Goal: Task Accomplishment & Management: Manage account settings

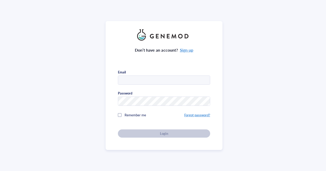
type input "[EMAIL_ADDRESS][DOMAIN_NAME]"
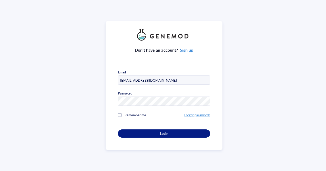
click at [160, 79] on input "[EMAIL_ADDRESS][DOMAIN_NAME]" at bounding box center [164, 80] width 92 height 9
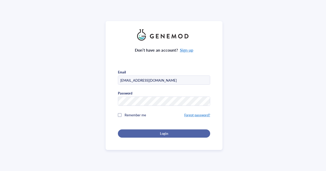
click at [149, 129] on button "Login" at bounding box center [164, 133] width 92 height 8
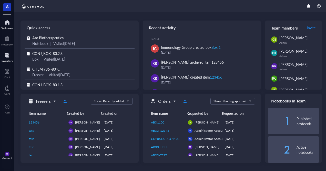
click at [5, 59] on div at bounding box center [7, 55] width 11 height 8
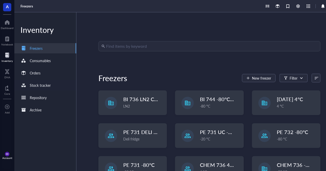
click at [56, 84] on div "Stock tracker" at bounding box center [45, 85] width 62 height 10
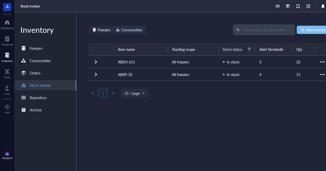
click at [322, 30] on span "New tracker" at bounding box center [317, 30] width 20 height 4
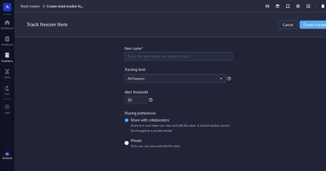
click at [173, 54] on input "search" at bounding box center [179, 56] width 102 height 8
type input "\"
type input "m"
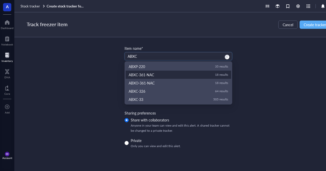
type input "ABXC"
click at [87, 67] on div "Track freezer item Cancel Create tracker Item name* ABXC ABXP-220 ABXC-361-NAC …" at bounding box center [178, 91] width 328 height 159
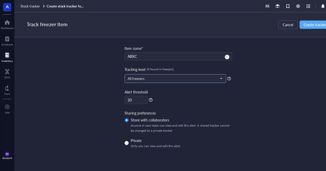
click at [156, 79] on span "All freezers" at bounding box center [175, 78] width 94 height 5
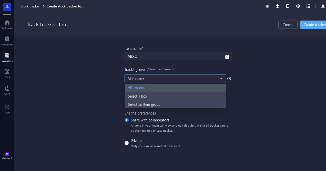
click at [156, 87] on div "All freezers" at bounding box center [175, 88] width 95 height 6
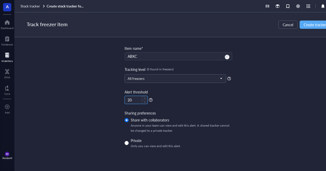
click at [141, 101] on input "20" at bounding box center [136, 100] width 23 height 8
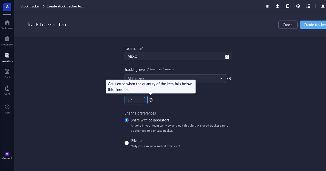
click at [145, 101] on span "down" at bounding box center [145, 102] width 2 height 2
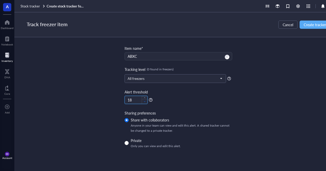
click at [145, 101] on span "down" at bounding box center [145, 102] width 2 height 2
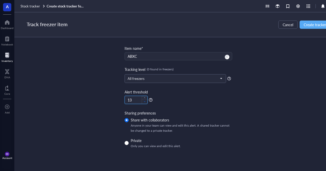
click at [145, 101] on span "down" at bounding box center [145, 102] width 2 height 2
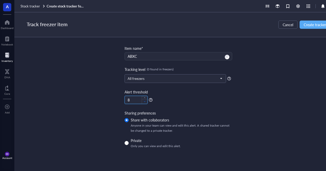
click at [145, 103] on span "Decrease Value" at bounding box center [145, 101] width 6 height 5
type input "6"
click at [145, 103] on span "Decrease Value" at bounding box center [145, 101] width 6 height 5
click at [164, 55] on input "ABXC" at bounding box center [179, 56] width 102 height 8
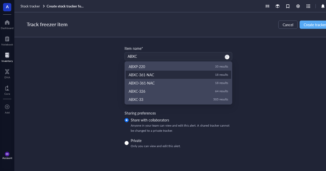
click at [96, 78] on div "Track freezer item Cancel Create tracker Item name* ABXC ABXP-220 ABXC-361-NAC …" at bounding box center [178, 91] width 328 height 159
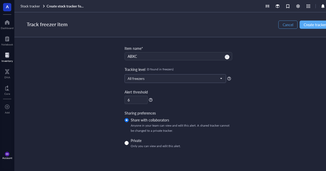
click at [290, 24] on span "Cancel" at bounding box center [288, 25] width 11 height 4
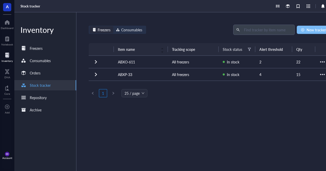
click at [306, 26] on button "New tracker" at bounding box center [313, 30] width 33 height 8
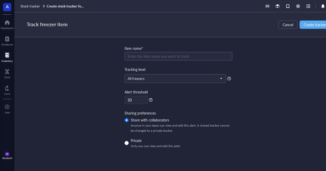
type input "w"
click at [180, 58] on input "293a" at bounding box center [179, 56] width 102 height 8
click at [177, 56] on input "293a" at bounding box center [179, 56] width 102 height 8
type input "293a"
click at [133, 105] on div "Item name* 293a 293a LentiX 293T Hek-293T rLUC-KRAS-G12C ABXO-611 2 results EPC…" at bounding box center [179, 96] width 108 height 103
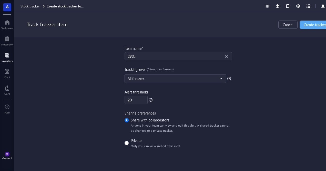
click at [150, 54] on input "293a" at bounding box center [179, 56] width 102 height 8
click at [200, 54] on input "search" at bounding box center [179, 56] width 102 height 8
click at [216, 76] on span "All freezers" at bounding box center [175, 78] width 94 height 5
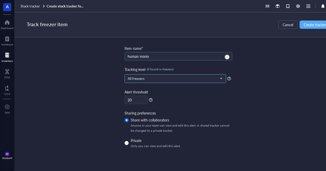
type input "human mono"
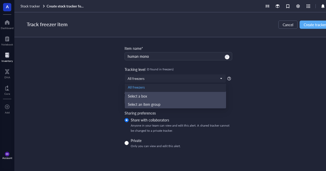
click at [244, 94] on div "Track freezer item Cancel Create tracker Item name* human mono [PERSON_NAME]-34…" at bounding box center [178, 91] width 328 height 159
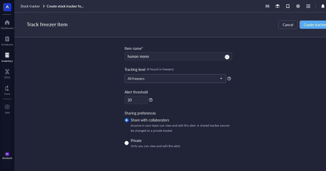
click at [4, 55] on div at bounding box center [7, 55] width 11 height 8
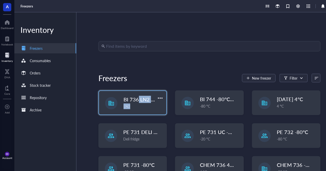
click at [139, 103] on div "BI 736 LN2 Chest LN2" at bounding box center [144, 102] width 40 height 13
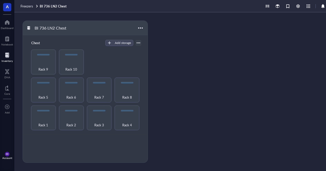
click at [7, 54] on div at bounding box center [7, 55] width 11 height 8
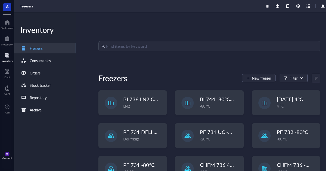
click at [138, 43] on input "search" at bounding box center [211, 46] width 211 height 10
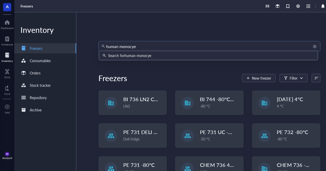
type input "human monocyes"
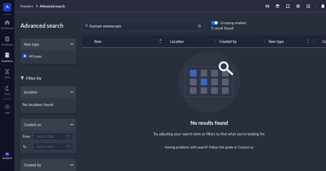
click at [162, 25] on input "human monocyes" at bounding box center [146, 26] width 112 height 10
type input "human monocytes"
drag, startPoint x: 157, startPoint y: 23, endPoint x: 46, endPoint y: 10, distance: 111.0
click at [47, 10] on div "Freezers Advanced search Advanced search Item type All types Filter by Location…" at bounding box center [178, 85] width 328 height 171
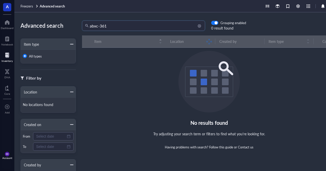
click at [126, 25] on input "abxc-361" at bounding box center [146, 26] width 112 height 10
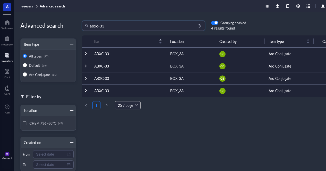
type input "abxc-33"
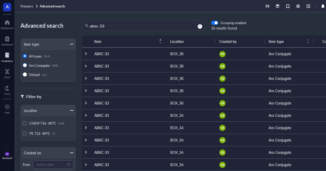
click at [24, 63] on input "Aro Conjugate (505)" at bounding box center [25, 65] width 4 height 4
radio input "true"
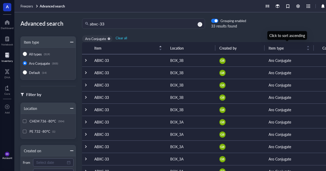
scroll to position [0, 2]
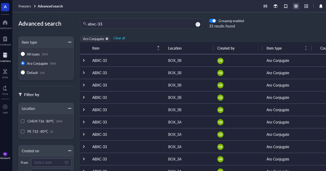
click at [297, 5] on div at bounding box center [297, 6] width 6 height 6
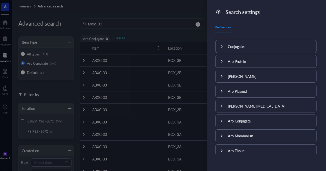
scroll to position [174, 0]
click at [186, 24] on div at bounding box center [163, 85] width 326 height 171
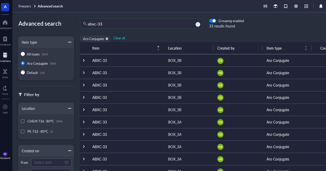
scroll to position [0, 0]
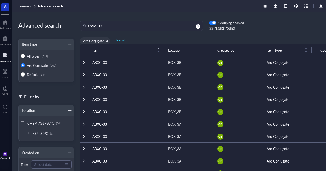
click at [84, 62] on div at bounding box center [84, 63] width 4 height 4
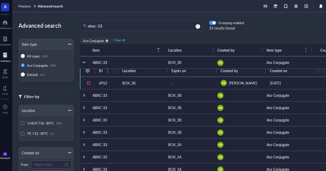
click at [211, 21] on span "button" at bounding box center [213, 23] width 7 height 4
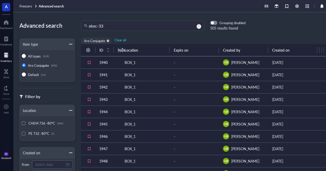
scroll to position [0, 2]
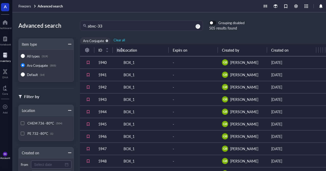
click at [211, 23] on div "button" at bounding box center [211, 23] width 3 height 3
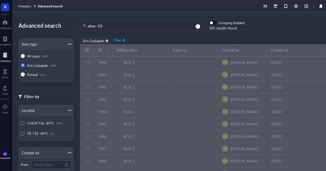
click at [211, 23] on div "button" at bounding box center [211, 23] width 3 height 3
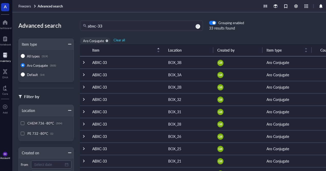
click at [6, 59] on div at bounding box center [4, 55] width 11 height 8
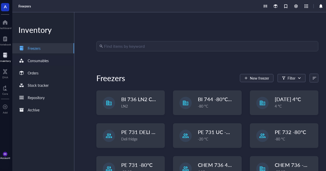
click at [46, 62] on div "Consumables" at bounding box center [38, 61] width 21 height 6
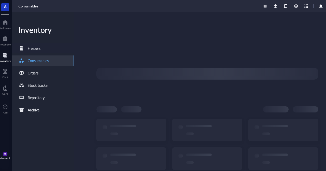
click at [44, 49] on div "Freezers" at bounding box center [43, 48] width 62 height 10
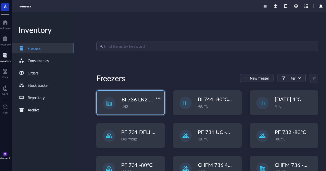
scroll to position [50, 0]
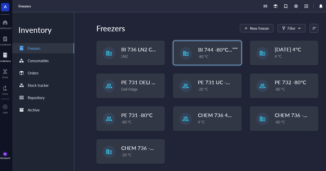
click at [196, 53] on div "BI 744 -80°C [in vivo] -80 °C" at bounding box center [207, 53] width 67 height 24
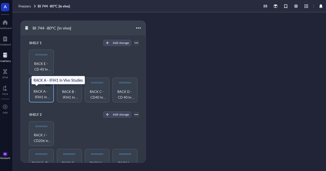
click at [40, 91] on span "RACK A - IFIH1 In Vivo Studies" at bounding box center [42, 94] width 20 height 11
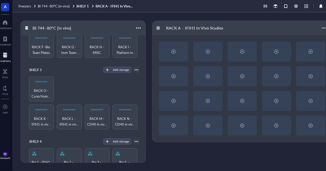
scroll to position [134, 0]
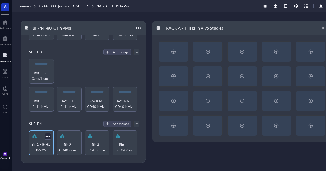
click at [37, 143] on span "Bin 1 - IFIH1 in vivo Studies and Temp. Storage" at bounding box center [42, 146] width 20 height 11
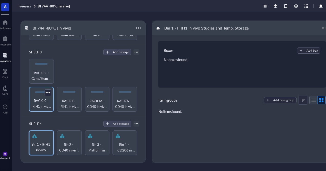
click at [46, 100] on span "RACK K - IFIH1 in vivo Studies" at bounding box center [42, 103] width 20 height 11
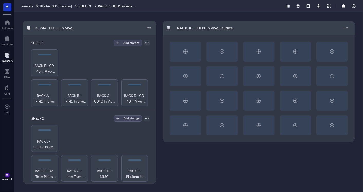
drag, startPoint x: 311, startPoint y: 0, endPoint x: 229, endPoint y: 169, distance: 188.0
click at [229, 169] on div "RACK K - IFIH1 in vivo Studies" at bounding box center [258, 102] width 192 height 163
click at [189, 61] on div at bounding box center [185, 52] width 31 height 20
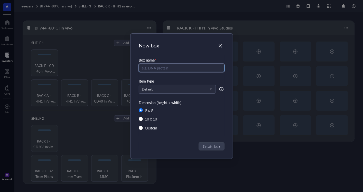
radio input "false"
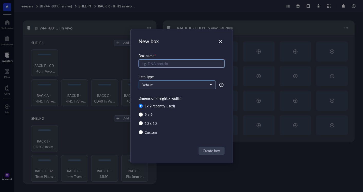
click at [181, 83] on span "Default" at bounding box center [177, 85] width 70 height 5
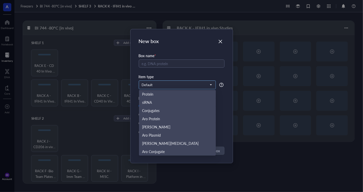
scroll to position [25, 0]
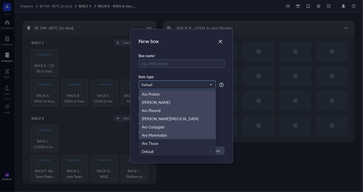
click at [164, 141] on div "Aro Tissue" at bounding box center [177, 144] width 71 height 6
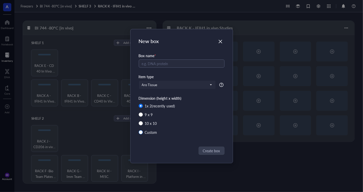
click at [153, 132] on div "Custom" at bounding box center [151, 133] width 12 height 6
click at [143, 132] on input "Custom" at bounding box center [141, 132] width 4 height 4
radio input "true"
radio input "false"
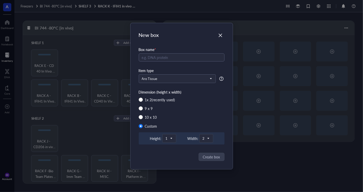
click at [207, 143] on div "Height: 1 Width: 2" at bounding box center [182, 138] width 86 height 12
click at [203, 138] on span "2" at bounding box center [205, 138] width 7 height 5
click at [207, 74] on div "1" at bounding box center [206, 73] width 5 height 5
click at [199, 55] on input "text" at bounding box center [182, 57] width 86 height 8
click at [199, 55] on input "l" at bounding box center [182, 57] width 86 height 8
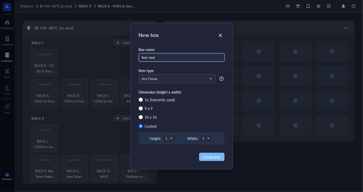
type input "liver test"
click at [211, 157] on span "Create box" at bounding box center [211, 157] width 17 height 6
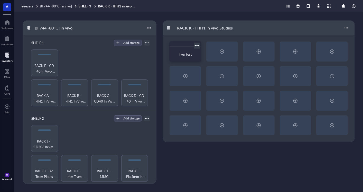
click at [197, 47] on div at bounding box center [196, 45] width 7 height 7
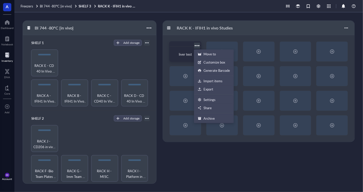
click at [184, 50] on div "liver test" at bounding box center [184, 54] width 27 height 11
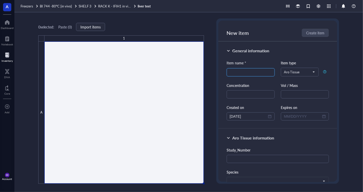
click at [255, 73] on input "search" at bounding box center [250, 73] width 42 height 8
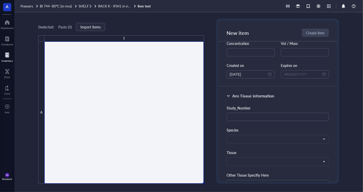
scroll to position [42, 0]
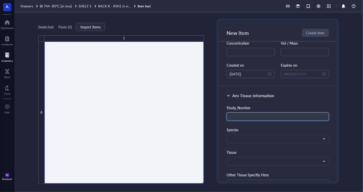
click at [249, 115] on input "text" at bounding box center [277, 117] width 102 height 8
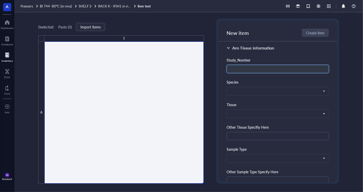
scroll to position [88, 0]
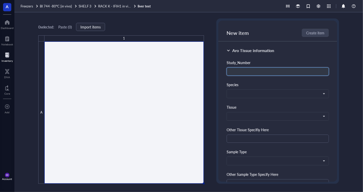
type input "B"
click at [245, 93] on span at bounding box center [276, 94] width 95 height 5
type input "ABXP-12_MU001D"
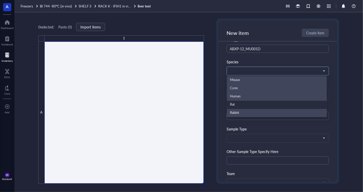
scroll to position [84, 0]
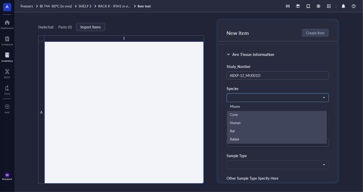
click at [259, 95] on span at bounding box center [276, 97] width 95 height 5
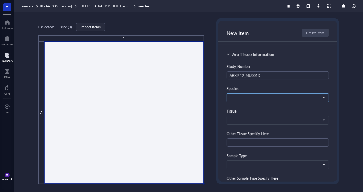
click at [259, 95] on span at bounding box center [276, 97] width 95 height 5
click at [261, 94] on input "search" at bounding box center [274, 98] width 91 height 8
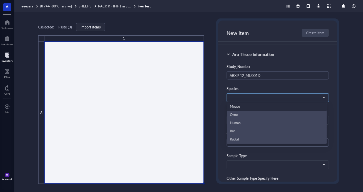
click at [266, 97] on span at bounding box center [276, 97] width 95 height 5
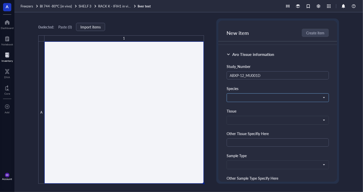
click at [266, 97] on span at bounding box center [276, 97] width 95 height 5
click at [269, 93] on div "Mouse Cyno Human Rat Rabbit" at bounding box center [277, 97] width 102 height 9
click at [254, 120] on span at bounding box center [276, 120] width 95 height 5
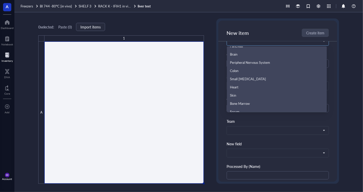
scroll to position [61, 0]
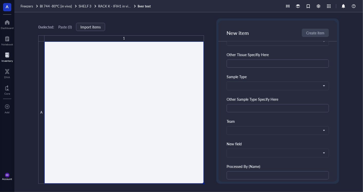
click at [225, 115] on div "Aro Tissue information Study_Number ABXP-12_MU001D Species Mouse Cyno Human Rat…" at bounding box center [277, 77] width 119 height 222
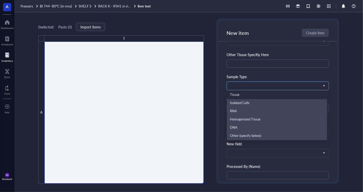
click at [247, 86] on span at bounding box center [276, 86] width 95 height 5
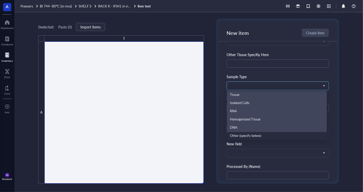
click at [251, 132] on div "Other (specify below)" at bounding box center [277, 136] width 100 height 8
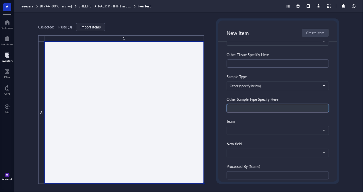
click at [267, 104] on input "text" at bounding box center [277, 108] width 102 height 8
type input "b"
type input "f"
type input "cns fluid"
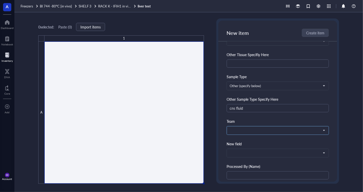
click at [253, 132] on input "search" at bounding box center [274, 131] width 91 height 8
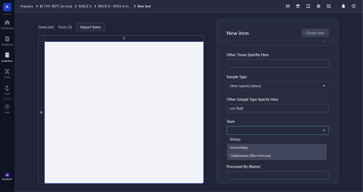
click at [274, 137] on div "Biology" at bounding box center [277, 140] width 94 height 6
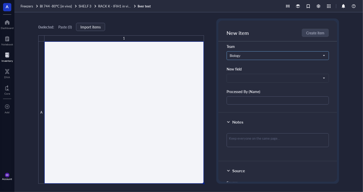
scroll to position [238, 0]
click at [277, 81] on div "Study_Number ABXP-12_MU001D Species Mouse Cyno Human Rat Rabbit Tissue Blood [M…" at bounding box center [277, 6] width 102 height 195
click at [274, 75] on span at bounding box center [276, 77] width 95 height 5
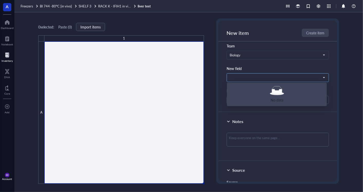
click at [274, 75] on span at bounding box center [276, 77] width 95 height 5
click at [271, 75] on span at bounding box center [276, 77] width 95 height 5
click at [278, 66] on div "New field" at bounding box center [277, 69] width 102 height 6
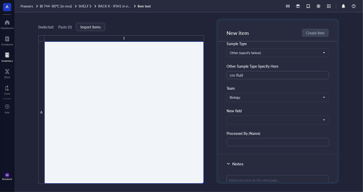
scroll to position [196, 0]
click at [247, 135] on div "Processed By (Name)" at bounding box center [277, 139] width 102 height 16
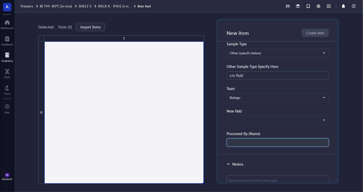
click at [245, 139] on input "text" at bounding box center [277, 143] width 102 height 8
type input "r"
type input "R"
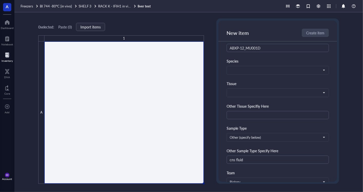
scroll to position [16, 0]
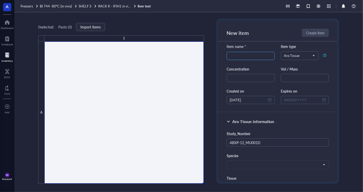
type input "Lauren"
click at [234, 57] on input "search" at bounding box center [250, 56] width 42 height 8
type input "l"
type input "brain juice"
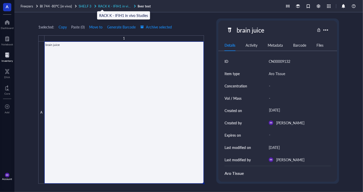
click at [118, 6] on span "RACK K - IFIH1 in vivo Studies" at bounding box center [120, 6] width 45 height 5
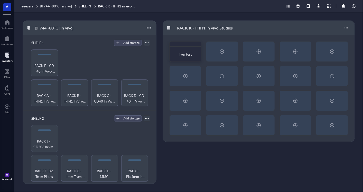
click at [11, 58] on div at bounding box center [7, 55] width 11 height 8
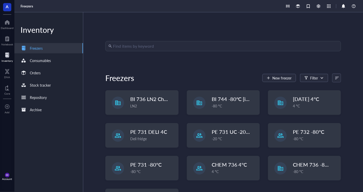
click at [135, 48] on input "search" at bounding box center [225, 46] width 225 height 10
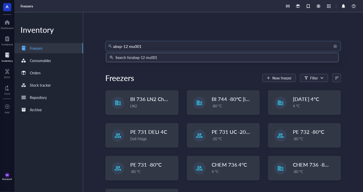
type input "abxp-12 mu001d"
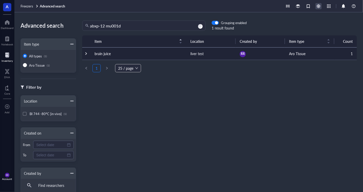
click at [318, 6] on div at bounding box center [318, 6] width 6 height 6
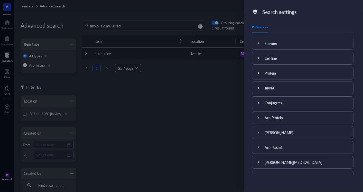
scroll to position [155, 0]
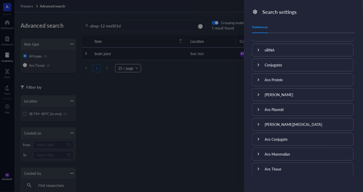
click at [256, 163] on div at bounding box center [258, 169] width 12 height 12
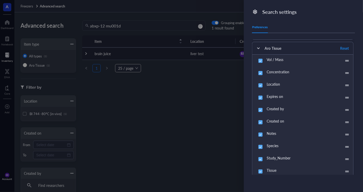
click at [261, 109] on input "Created by" at bounding box center [260, 110] width 8 height 8
checkbox input "false"
click at [261, 118] on input "Created on" at bounding box center [260, 122] width 8 height 8
checkbox input "false"
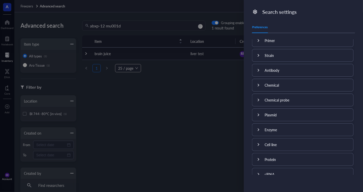
scroll to position [0, 0]
click at [285, 57] on div "Default" at bounding box center [302, 56] width 101 height 12
click at [262, 60] on div at bounding box center [258, 56] width 12 height 12
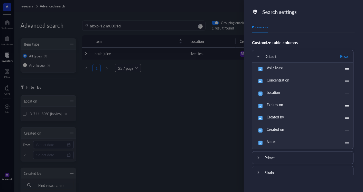
click at [260, 128] on input "Created on" at bounding box center [260, 131] width 8 height 8
checkbox input "false"
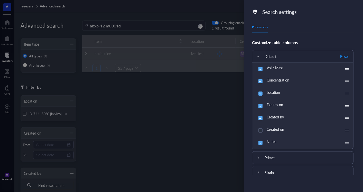
click at [259, 117] on input "Created by" at bounding box center [260, 118] width 8 height 8
checkbox input "false"
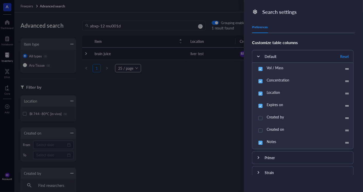
click at [262, 102] on input "Expires on" at bounding box center [260, 106] width 8 height 8
checkbox input "false"
click at [262, 82] on input "Concentration" at bounding box center [260, 81] width 8 height 8
checkbox input "false"
click at [261, 69] on input "Vol / Mass" at bounding box center [260, 69] width 8 height 8
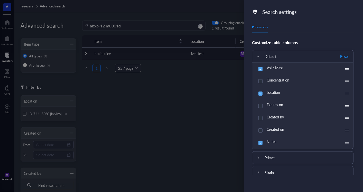
checkbox input "false"
click at [218, 96] on div at bounding box center [181, 96] width 363 height 192
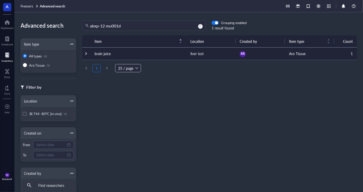
click at [211, 58] on td "liver test" at bounding box center [210, 53] width 49 height 12
click at [87, 55] on div at bounding box center [86, 54] width 4 height 4
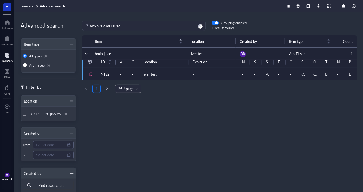
click at [7, 54] on div at bounding box center [7, 55] width 11 height 8
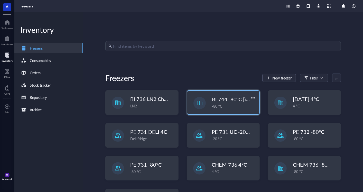
click at [207, 107] on div "BI 744 -80°C [in vivo] -80 °C" at bounding box center [223, 103] width 72 height 24
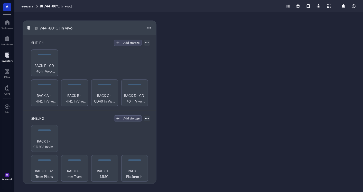
scroll to position [125, 0]
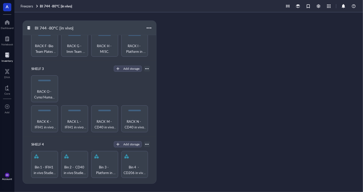
click at [23, 128] on div "SHELF 3 Add storage RACK K - IFIH1 in vivo Studies RACK L - IFIH1 in vivo Studi…" at bounding box center [89, 99] width 133 height 76
click at [54, 119] on span "RACK K - IFIH1 in vivo Studies" at bounding box center [45, 124] width 22 height 11
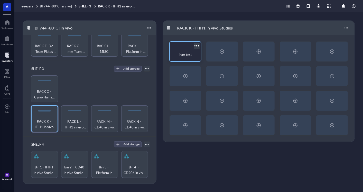
click at [196, 47] on div at bounding box center [196, 45] width 7 height 7
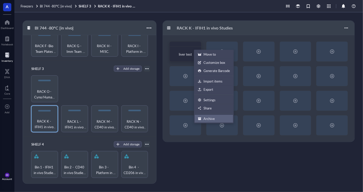
click at [205, 119] on div "Archive" at bounding box center [208, 119] width 11 height 5
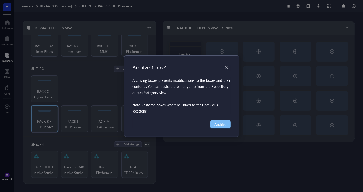
click at [226, 127] on button "Archive" at bounding box center [220, 124] width 20 height 8
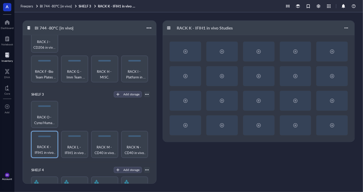
scroll to position [100, 0]
click at [189, 51] on div at bounding box center [185, 52] width 31 height 20
radio input "false"
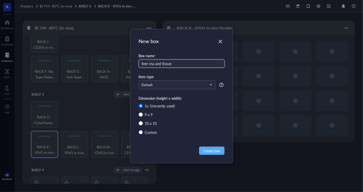
type input "liver rna and tissue"
click at [146, 130] on div "Custom" at bounding box center [151, 133] width 12 height 6
click at [143, 130] on input "Custom" at bounding box center [141, 132] width 4 height 4
radio input "true"
radio input "false"
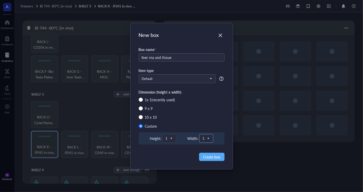
click at [206, 137] on span "1" at bounding box center [205, 138] width 7 height 5
click at [208, 82] on div "2" at bounding box center [206, 83] width 13 height 11
click at [211, 153] on button "Create box" at bounding box center [211, 157] width 25 height 8
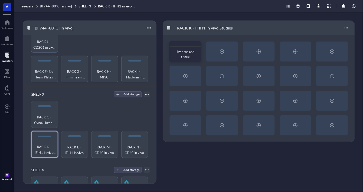
click at [190, 52] on span "liver rna and tissue" at bounding box center [185, 54] width 18 height 10
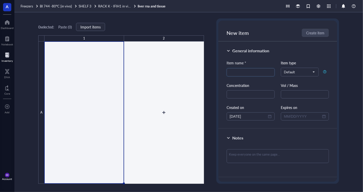
click at [134, 86] on div at bounding box center [123, 113] width 159 height 142
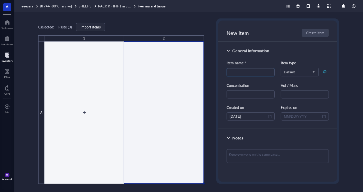
click at [89, 94] on div at bounding box center [123, 113] width 159 height 142
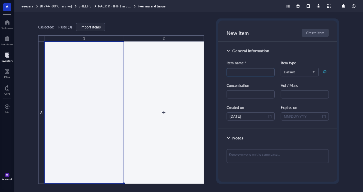
click at [169, 108] on div at bounding box center [123, 113] width 159 height 142
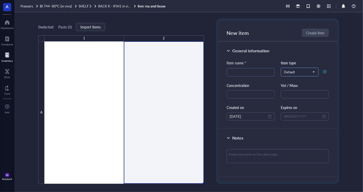
click at [295, 69] on span "Default" at bounding box center [300, 72] width 32 height 8
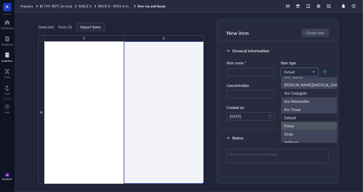
scroll to position [53, 0]
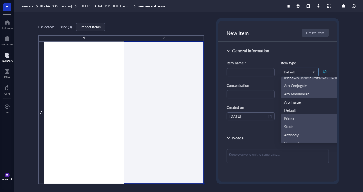
click at [306, 101] on div "Aro Tissue" at bounding box center [312, 102] width 56 height 6
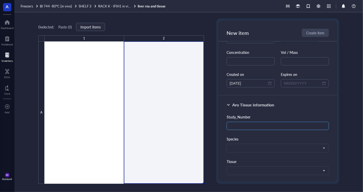
scroll to position [28, 0]
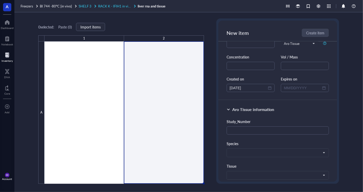
click at [104, 4] on span "RACK K - IFIH1 in vivo Studies" at bounding box center [120, 6] width 45 height 5
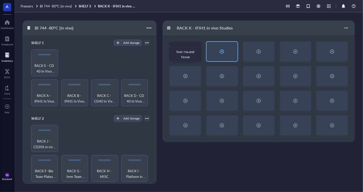
click at [214, 53] on div at bounding box center [221, 52] width 31 height 20
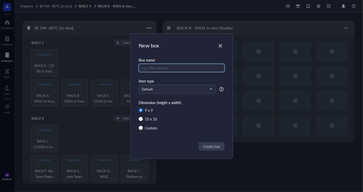
radio input "false"
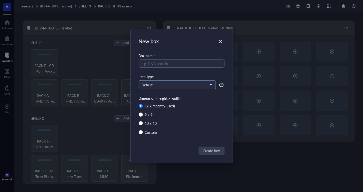
click at [185, 87] on input "search" at bounding box center [175, 85] width 66 height 8
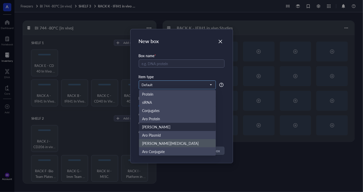
scroll to position [25, 0]
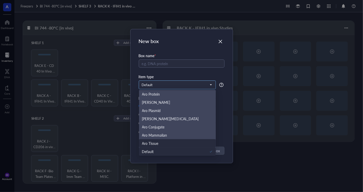
click at [189, 143] on div "Aro Tissue" at bounding box center [177, 144] width 71 height 6
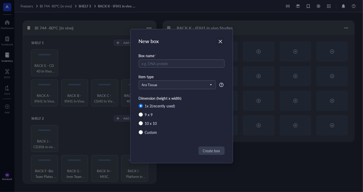
click at [222, 37] on div "New box Box name * Item type Aro Tissue Protein siRNA Conjugates Aro Protein Ar…" at bounding box center [181, 96] width 102 height 134
drag, startPoint x: 222, startPoint y: 37, endPoint x: 220, endPoint y: 39, distance: 2.9
click at [220, 39] on div "Close" at bounding box center [220, 41] width 8 height 8
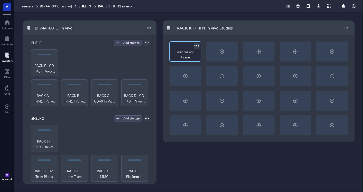
click at [199, 46] on div at bounding box center [196, 45] width 7 height 7
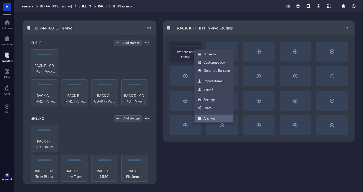
click at [221, 117] on div "Archive" at bounding box center [214, 118] width 32 height 5
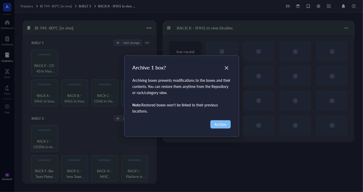
click at [220, 123] on span "Archive" at bounding box center [220, 125] width 12 height 6
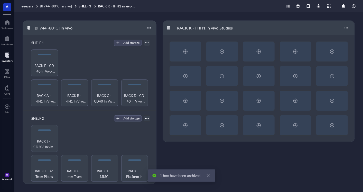
click at [9, 55] on div at bounding box center [7, 55] width 11 height 8
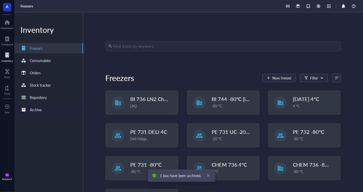
click at [64, 111] on div "Archive" at bounding box center [48, 110] width 69 height 10
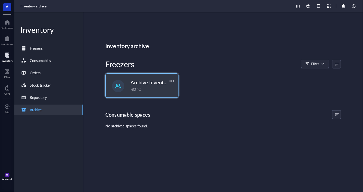
click at [145, 86] on div "-80 °C" at bounding box center [152, 89] width 44 height 6
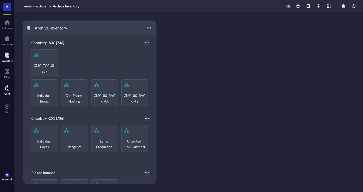
click at [5, 91] on div at bounding box center [7, 88] width 6 height 8
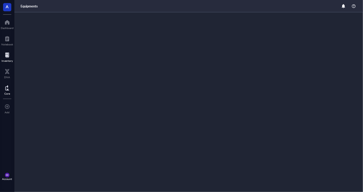
drag, startPoint x: 6, startPoint y: 56, endPoint x: 9, endPoint y: 54, distance: 3.3
click at [6, 55] on div at bounding box center [7, 55] width 11 height 8
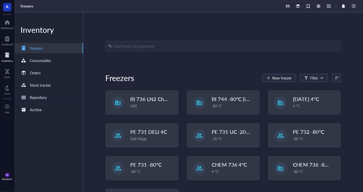
click at [53, 94] on div "Repository" at bounding box center [48, 97] width 69 height 10
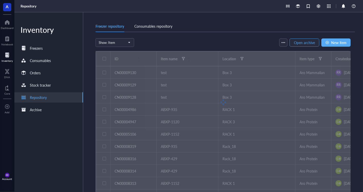
click at [308, 43] on span "Open archive" at bounding box center [304, 43] width 21 height 4
click at [308, 44] on span "View active" at bounding box center [305, 43] width 18 height 4
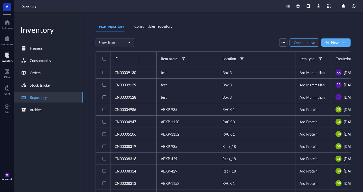
click at [308, 42] on span "Open archive" at bounding box center [304, 43] width 21 height 4
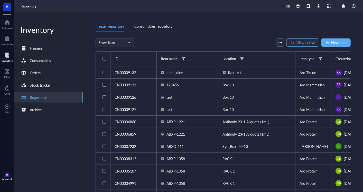
click at [312, 44] on span "View active" at bounding box center [305, 43] width 18 height 4
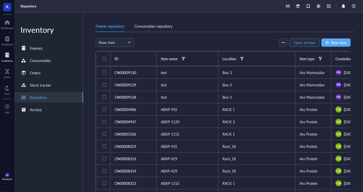
click at [308, 41] on span "Open archive" at bounding box center [304, 43] width 21 height 4
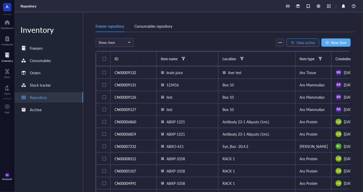
click at [307, 43] on span "View active" at bounding box center [305, 43] width 18 height 4
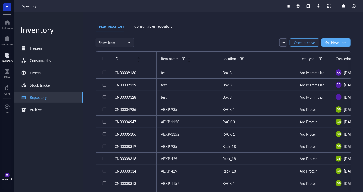
click at [303, 44] on span "Open archive" at bounding box center [304, 43] width 21 height 4
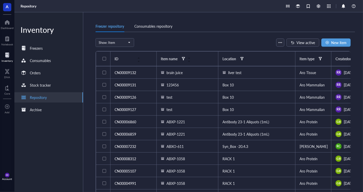
drag, startPoint x: 340, startPoint y: 41, endPoint x: 338, endPoint y: 38, distance: 3.9
click at [326, 41] on span "New item" at bounding box center [338, 43] width 15 height 4
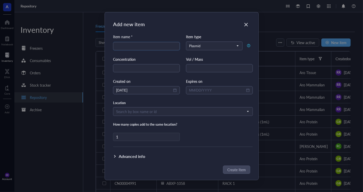
click at [326, 42] on div "Add new item Item name * Item type Plasmid Concentration Vol / Mass Created on …" at bounding box center [181, 96] width 363 height 192
click at [215, 50] on div "Item name * Item type Plasmid Concentration Vol / Mass Created on [DATE] Expire…" at bounding box center [183, 90] width 140 height 113
click at [218, 48] on span "Plasmid" at bounding box center [213, 46] width 49 height 5
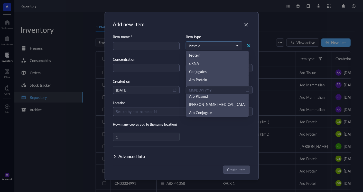
scroll to position [74, 0]
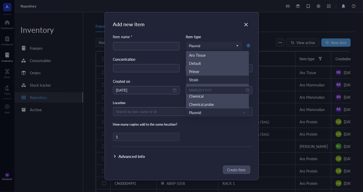
click at [246, 25] on icon "Close" at bounding box center [246, 25] width 4 height 4
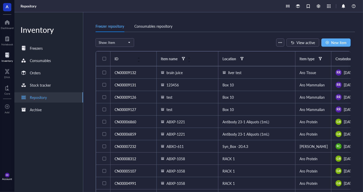
click at [184, 76] on td "brain juice" at bounding box center [188, 72] width 62 height 12
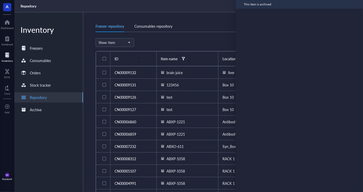
click at [188, 73] on div "brain juice" at bounding box center [187, 73] width 53 height 6
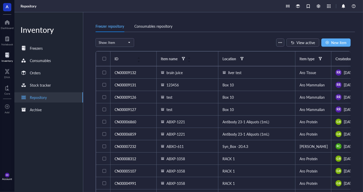
click at [167, 74] on span "brain juice" at bounding box center [174, 72] width 16 height 5
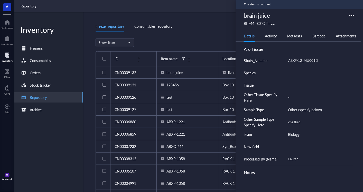
scroll to position [71, 0]
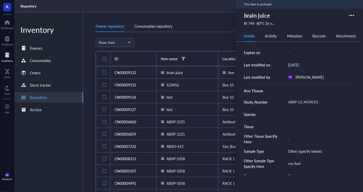
click at [278, 35] on div "Details Activity Metadata Barcode Attachments" at bounding box center [297, 36] width 125 height 12
click at [270, 38] on div "Activity" at bounding box center [271, 36] width 12 height 6
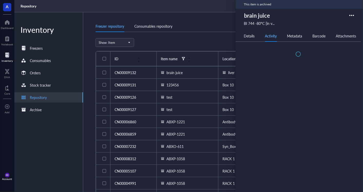
scroll to position [0, 0]
click at [300, 36] on div "Metadata" at bounding box center [294, 36] width 15 height 6
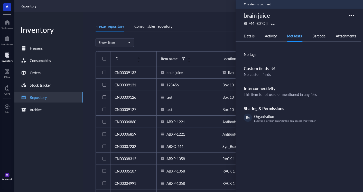
click at [322, 42] on div "Details Activity Metadata Barcode Attachments ID CN00009132 Item type Aro Tissu…" at bounding box center [297, 102] width 125 height 145
click at [323, 37] on div "Barcode" at bounding box center [318, 36] width 13 height 6
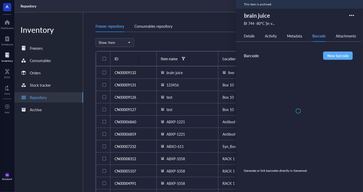
click at [326, 35] on div "Attachments" at bounding box center [345, 36] width 20 height 6
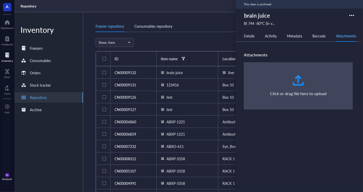
click at [275, 41] on div "Details Activity Metadata Barcode Attachments" at bounding box center [297, 36] width 125 height 12
click at [270, 34] on div "Activity" at bounding box center [271, 36] width 12 height 6
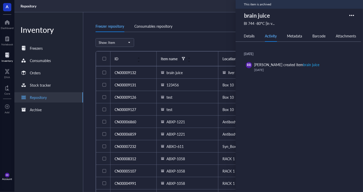
click at [192, 83] on div "123456" at bounding box center [187, 85] width 53 height 6
click at [251, 39] on div "Details Activity Metadata Barcode Attachments" at bounding box center [297, 36] width 125 height 12
drag, startPoint x: 259, startPoint y: 38, endPoint x: 248, endPoint y: 38, distance: 11.0
click at [259, 38] on div "Details Activity Metadata Barcode Attachments" at bounding box center [297, 36] width 125 height 12
click at [244, 38] on div "Details Activity Metadata Barcode Attachments" at bounding box center [297, 36] width 125 height 12
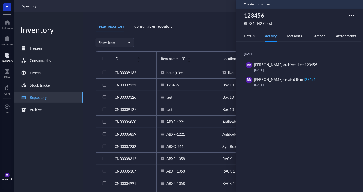
click at [237, 37] on div "Details Activity Metadata Barcode Attachments" at bounding box center [297, 36] width 125 height 12
click at [181, 70] on span "brain juice" at bounding box center [174, 72] width 16 height 5
click at [252, 39] on div "Details Activity Metadata Barcode Attachments" at bounding box center [297, 36] width 125 height 12
drag, startPoint x: 252, startPoint y: 39, endPoint x: 247, endPoint y: 36, distance: 6.1
click at [247, 36] on div "Details" at bounding box center [249, 36] width 11 height 6
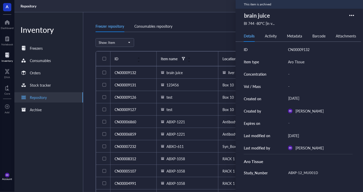
click at [273, 34] on div "Activity" at bounding box center [271, 36] width 12 height 6
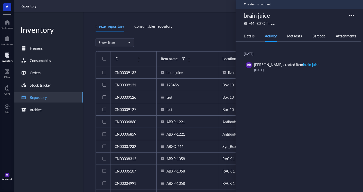
click at [255, 36] on div "Details Activity Metadata Barcode Attachments" at bounding box center [297, 36] width 125 height 12
click at [254, 36] on div "Details" at bounding box center [249, 36] width 11 height 6
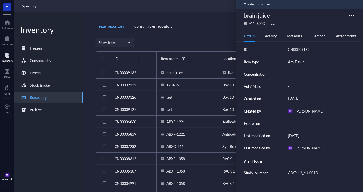
click at [211, 40] on div "Show: Item View active New item" at bounding box center [222, 42] width 255 height 9
click at [200, 23] on div "Freezer repository Consumables repository" at bounding box center [224, 27] width 259 height 12
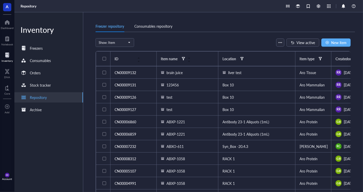
click at [0, 59] on html "A Dashboard Notebook Inventory DNA Core To pick up a draggable item, press the …" at bounding box center [181, 96] width 363 height 192
click at [64, 47] on div "Freezers" at bounding box center [48, 48] width 69 height 10
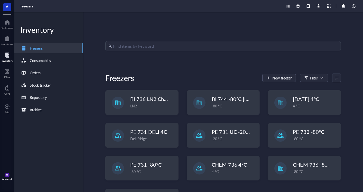
click at [162, 45] on input "search" at bounding box center [225, 46] width 225 height 10
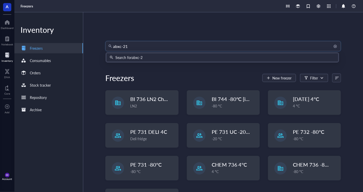
type input "abxc-210"
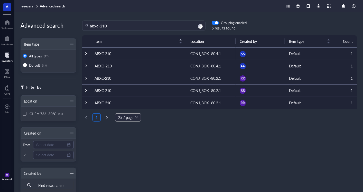
click at [90, 52] on td "ABXC-210" at bounding box center [138, 53] width 96 height 12
click at [122, 27] on div "Click to sort descending" at bounding box center [138, 30] width 42 height 9
click at [117, 25] on input "abxc-210" at bounding box center [146, 26] width 112 height 10
type input "a"
type input "2"
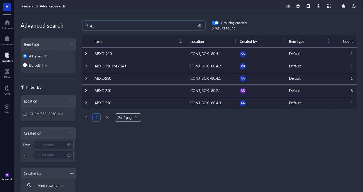
type input "4"
type input "4754"
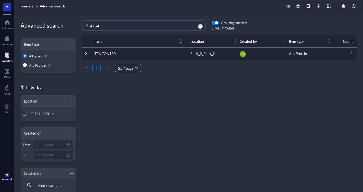
click at [83, 57] on td at bounding box center [86, 53] width 8 height 12
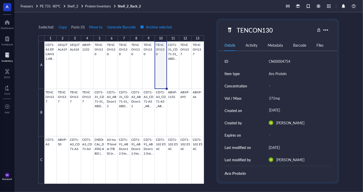
click at [2, 57] on div at bounding box center [7, 55] width 11 height 8
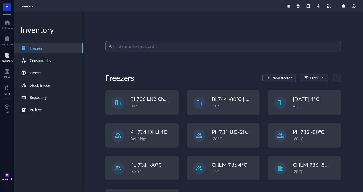
click at [196, 47] on input "search" at bounding box center [225, 46] width 225 height 10
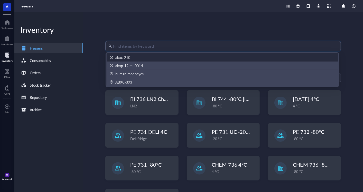
click at [119, 45] on input "search" at bounding box center [225, 46] width 225 height 10
click at [78, 109] on div "Archive" at bounding box center [48, 110] width 69 height 10
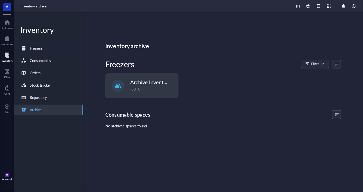
click at [53, 48] on div "Freezers" at bounding box center [48, 48] width 69 height 10
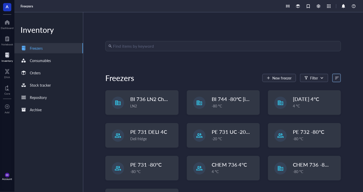
click at [326, 80] on input "search" at bounding box center [333, 78] width 3 height 8
click at [326, 96] on div "Freezer name" at bounding box center [321, 95] width 31 height 5
click at [6, 54] on div at bounding box center [7, 55] width 11 height 8
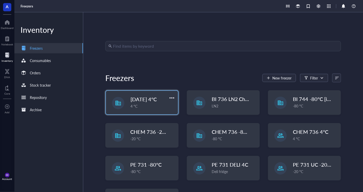
click at [127, 103] on div "[DATE] 4°C 4 °C" at bounding box center [142, 103] width 72 height 24
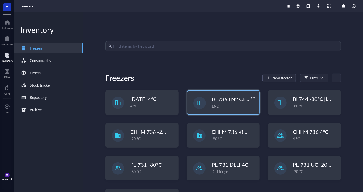
click at [209, 106] on div "BI 736 LN2 Chest LN2" at bounding box center [223, 103] width 72 height 24
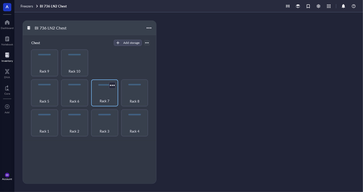
click at [105, 97] on div "Rack 7" at bounding box center [105, 98] width 22 height 11
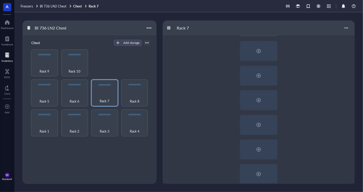
scroll to position [106, 0]
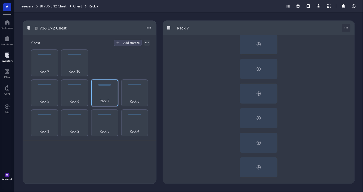
click at [326, 30] on div at bounding box center [346, 28] width 8 height 8
click at [269, 21] on div "Rack 7" at bounding box center [258, 28] width 191 height 14
click at [8, 58] on div at bounding box center [7, 55] width 11 height 8
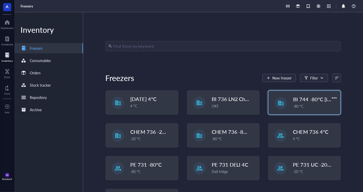
click at [302, 101] on span "BI 744 -80°C [in vivo]" at bounding box center [317, 99] width 49 height 7
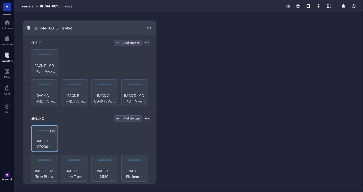
click at [51, 129] on div at bounding box center [51, 130] width 7 height 7
click at [46, 131] on div "RACK J - CD206 in vivo Studies" at bounding box center [44, 138] width 27 height 27
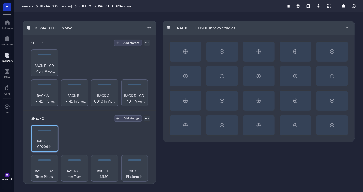
drag, startPoint x: 42, startPoint y: 133, endPoint x: 79, endPoint y: 136, distance: 37.6
click at [79, 136] on div "RACK F -Bio Team Plates (in vivo and in vitro) RACK G - Imm Team Plates (in viv…" at bounding box center [89, 153] width 121 height 57
click at [65, 135] on div "RACK F -Bio Team Plates (in vivo and in vitro) RACK G - Imm Team Plates (in viv…" at bounding box center [89, 153] width 121 height 57
click at [148, 118] on div at bounding box center [147, 118] width 6 height 6
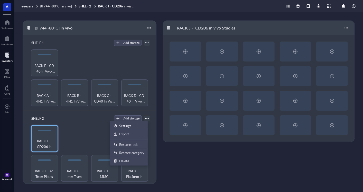
click at [178, 151] on div "RACK J - CD206 in vivo Studies" at bounding box center [258, 102] width 192 height 163
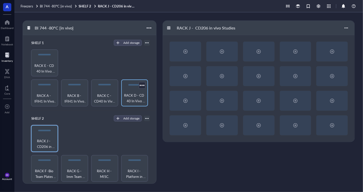
click at [130, 89] on div "RACK D - CD 40 In Vivo Studies" at bounding box center [134, 93] width 27 height 27
click at [152, 29] on div at bounding box center [148, 27] width 7 height 7
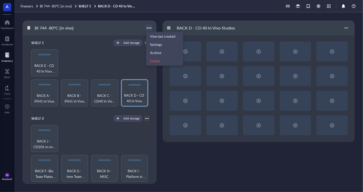
click at [152, 29] on div at bounding box center [148, 27] width 7 height 7
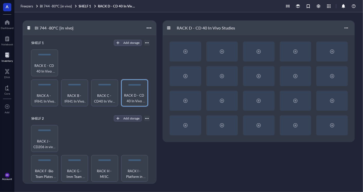
click at [9, 52] on div at bounding box center [7, 55] width 11 height 8
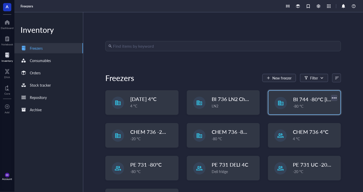
click at [326, 98] on div at bounding box center [333, 97] width 7 height 7
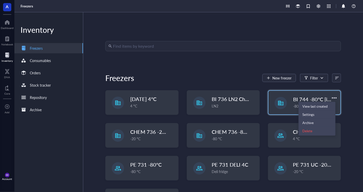
click at [316, 96] on span "BI 744 -80°C [in vivo]" at bounding box center [317, 99] width 49 height 7
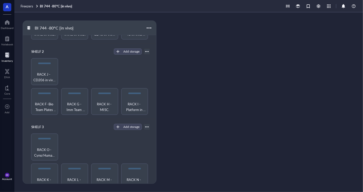
scroll to position [67, 0]
click at [128, 103] on span "RACK I - Platform in vivo Studies" at bounding box center [135, 106] width 22 height 11
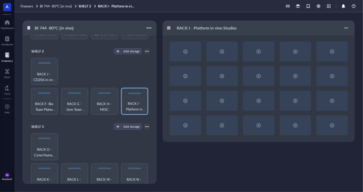
scroll to position [125, 0]
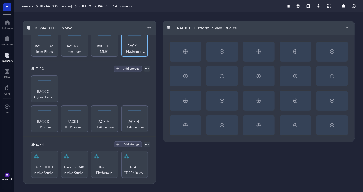
click at [5, 54] on div at bounding box center [7, 55] width 11 height 8
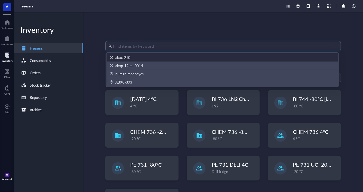
click at [134, 45] on input "search" at bounding box center [225, 46] width 225 height 10
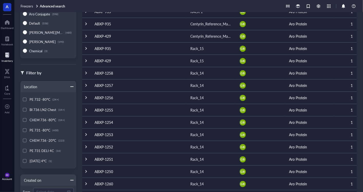
scroll to position [80, 0]
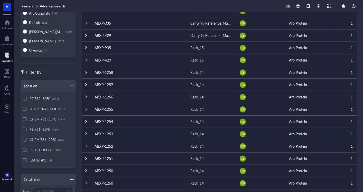
click at [24, 97] on div at bounding box center [25, 99] width 4 height 4
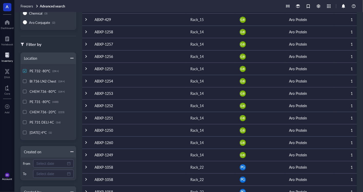
click at [25, 71] on div at bounding box center [24, 71] width 2 height 2
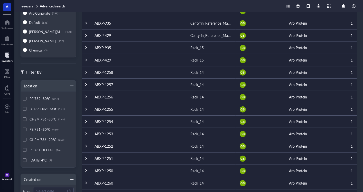
click at [27, 119] on div "CHEM 736 -80°C (1K+)" at bounding box center [48, 119] width 51 height 10
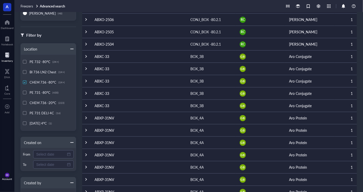
click at [26, 120] on div "[DATE] 4°C (1)" at bounding box center [48, 123] width 51 height 10
click at [23, 79] on div "CHEM 736 -80°C (1K+)" at bounding box center [48, 82] width 51 height 10
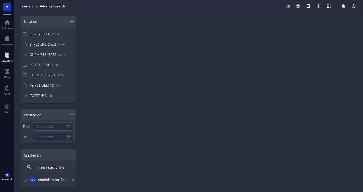
click at [26, 95] on div at bounding box center [25, 96] width 4 height 4
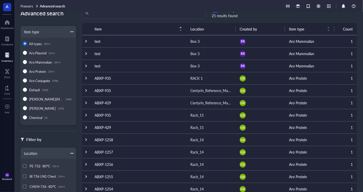
scroll to position [12, 0]
click at [26, 60] on input "Aro Mammalian (1K+)" at bounding box center [25, 62] width 4 height 4
radio input "true"
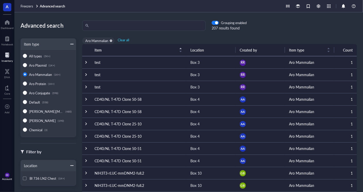
click at [27, 72] on span "Aro Mammalian (1K+)" at bounding box center [44, 74] width 35 height 5
click at [27, 72] on input "Aro Mammalian (1K+)" at bounding box center [25, 74] width 4 height 4
click at [27, 75] on span "Aro Mammalian (1K+)" at bounding box center [44, 74] width 35 height 5
click at [27, 75] on input "Aro Mammalian (1K+)" at bounding box center [25, 74] width 4 height 4
click at [26, 75] on input "Aro Mammalian (1K+)" at bounding box center [25, 74] width 4 height 4
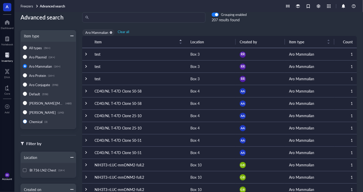
scroll to position [5, 0]
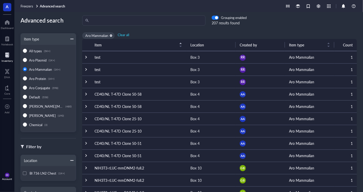
click at [111, 35] on div at bounding box center [111, 36] width 4 height 4
radio input "true"
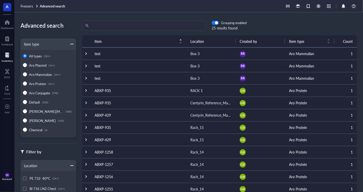
click at [70, 45] on div at bounding box center [72, 44] width 4 height 4
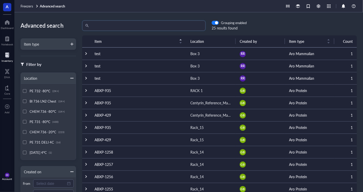
click at [136, 25] on input "search" at bounding box center [146, 26] width 112 height 10
click at [24, 111] on div at bounding box center [25, 112] width 4 height 4
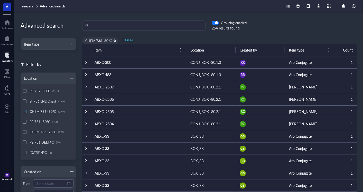
click at [22, 111] on div "PE 732 -80°C (2K+) BI 736 LN2 Chest (1K+) CHEM 736 -80°C (1K+) PE 731 -80°C (43…" at bounding box center [48, 122] width 55 height 76
click at [24, 111] on div at bounding box center [24, 111] width 2 height 2
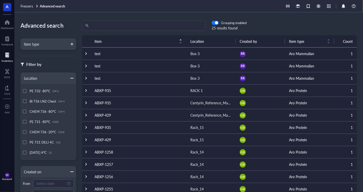
click at [146, 21] on input "search" at bounding box center [146, 26] width 112 height 10
type input "B"
type input "ABXP-12_Mu072D"
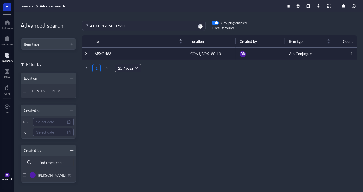
click at [90, 51] on td at bounding box center [86, 53] width 8 height 12
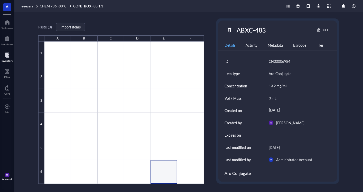
type textarea "Keep everyone on the same page…"
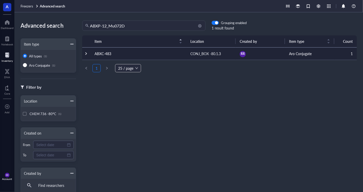
click at [127, 25] on input "ABXP-12_Mu072D" at bounding box center [146, 26] width 112 height 10
click at [39, 56] on span "All types" at bounding box center [35, 56] width 13 height 5
click at [27, 56] on input "All types (1)" at bounding box center [25, 56] width 4 height 4
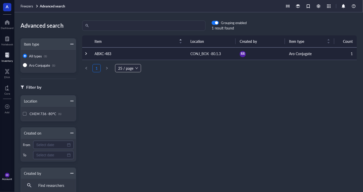
click at [8, 60] on div "Inventory" at bounding box center [7, 60] width 11 height 3
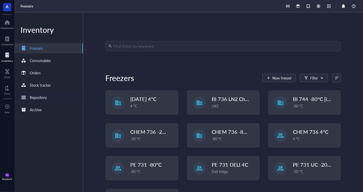
click at [48, 98] on div "Repository" at bounding box center [48, 97] width 69 height 10
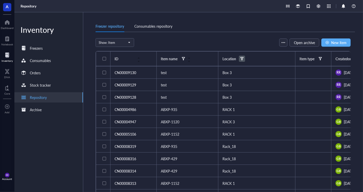
click at [240, 61] on span at bounding box center [242, 59] width 6 height 6
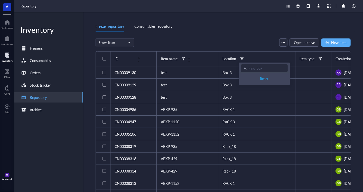
click at [236, 57] on div "Location" at bounding box center [229, 59] width 14 height 6
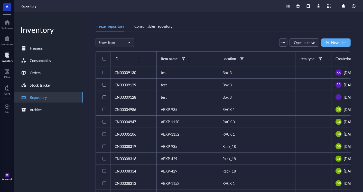
click at [231, 58] on div "Location" at bounding box center [229, 59] width 14 height 6
click at [224, 59] on div "Location" at bounding box center [229, 59] width 14 height 6
click at [232, 60] on div "Location" at bounding box center [229, 59] width 14 height 6
click at [119, 41] on span "Show: Item" at bounding box center [114, 42] width 31 height 5
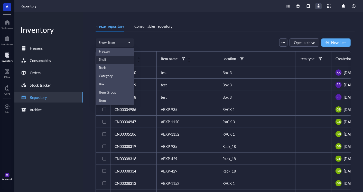
click at [319, 7] on div at bounding box center [318, 6] width 6 height 6
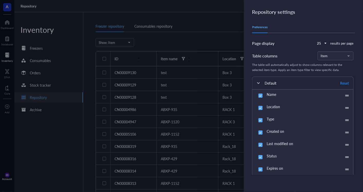
click at [222, 32] on div at bounding box center [181, 96] width 363 height 192
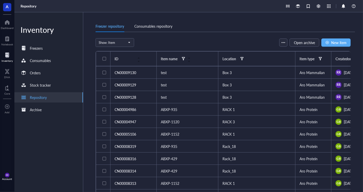
click at [12, 59] on div "Inventory" at bounding box center [7, 60] width 11 height 3
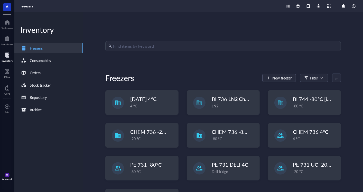
scroll to position [29, 0]
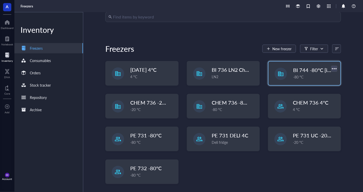
click at [326, 69] on div at bounding box center [333, 68] width 7 height 7
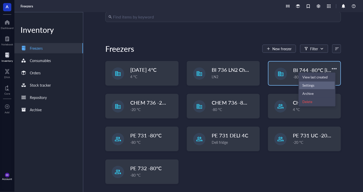
click at [312, 86] on div "Settings" at bounding box center [308, 85] width 12 height 5
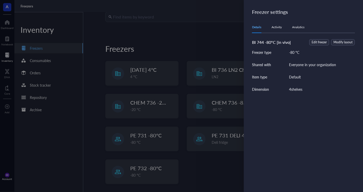
click at [279, 32] on div "Details Activity Analytics" at bounding box center [303, 28] width 103 height 12
click at [276, 29] on div "Activity" at bounding box center [276, 27] width 10 height 5
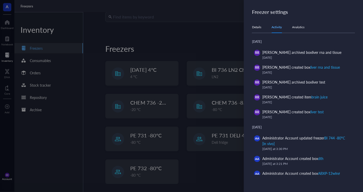
click at [301, 28] on div "Analytics" at bounding box center [298, 27] width 12 height 5
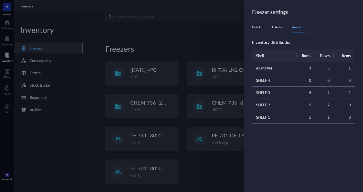
click at [285, 24] on div "Details Activity Analytics" at bounding box center [303, 28] width 103 height 12
click at [282, 25] on div "Activity" at bounding box center [276, 27] width 10 height 5
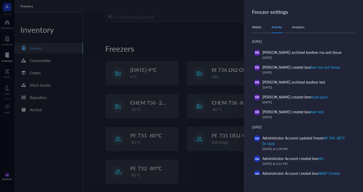
click at [260, 27] on div "Details" at bounding box center [256, 27] width 9 height 5
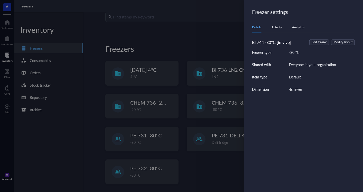
click at [89, 60] on div at bounding box center [181, 96] width 363 height 192
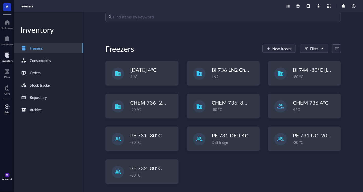
click at [8, 106] on div at bounding box center [7, 107] width 5 height 8
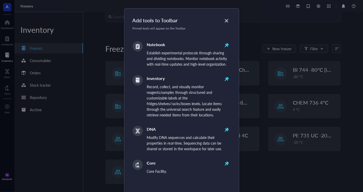
scroll to position [60, 0]
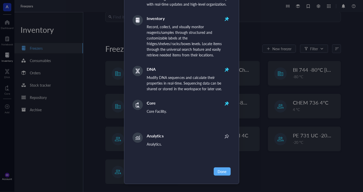
click at [63, 152] on div "Add tools to Toolbar Pinned tools will appear on the Toolbar Notebook Establish…" at bounding box center [181, 96] width 363 height 192
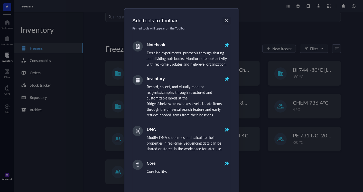
click at [226, 22] on icon "Close" at bounding box center [226, 20] width 5 height 5
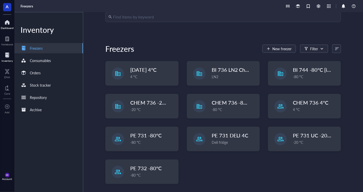
click at [6, 23] on div at bounding box center [7, 22] width 13 height 8
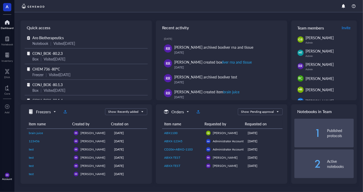
scroll to position [28, 0]
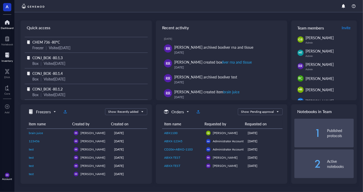
click at [0, 50] on html "A Dashboard Notebook Inventory DNA Core To pick up a draggable item, press the …" at bounding box center [181, 96] width 363 height 192
click at [7, 37] on div at bounding box center [7, 39] width 12 height 8
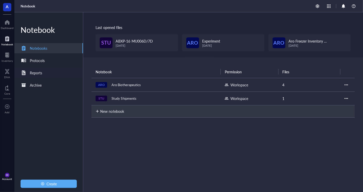
click at [50, 72] on div "Reports" at bounding box center [48, 73] width 69 height 10
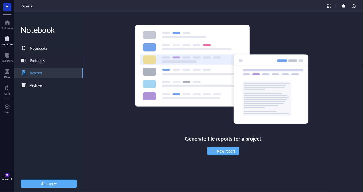
click at [63, 60] on div "Protocols" at bounding box center [48, 60] width 69 height 10
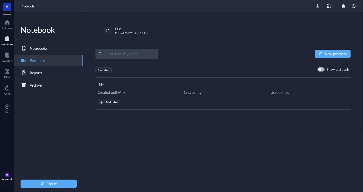
click at [50, 74] on div "Reports" at bounding box center [48, 73] width 69 height 10
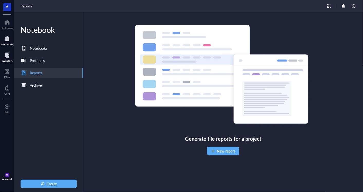
click at [5, 61] on div "Inventory" at bounding box center [7, 60] width 11 height 3
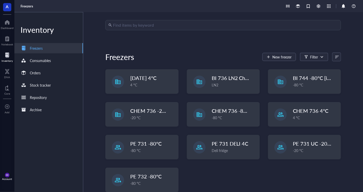
scroll to position [15, 0]
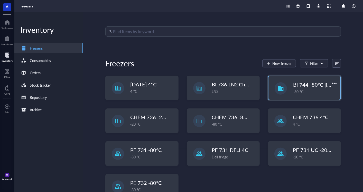
click at [289, 94] on div "BI 744 -80°C [in vivo] -80 °C" at bounding box center [304, 88] width 72 height 24
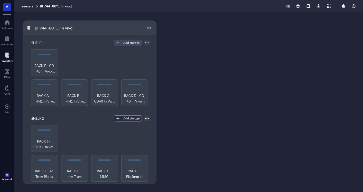
click at [127, 117] on div "Add storage" at bounding box center [131, 118] width 16 height 5
click at [128, 133] on span "Category" at bounding box center [130, 134] width 29 height 6
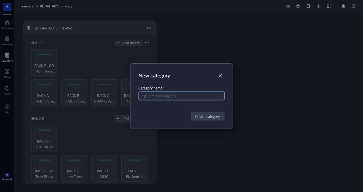
click at [173, 95] on input "text" at bounding box center [182, 96] width 86 height 8
type input "[PERSON_NAME]"
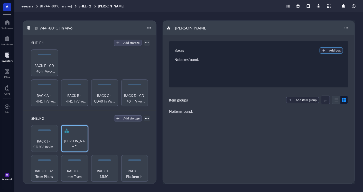
click at [326, 50] on div "Add box" at bounding box center [335, 50] width 12 height 5
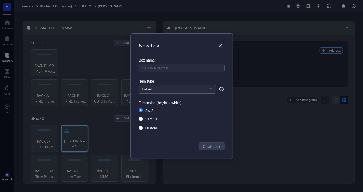
radio input "false"
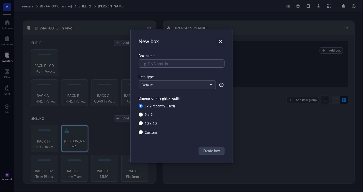
click at [220, 43] on icon "Close" at bounding box center [220, 41] width 5 height 5
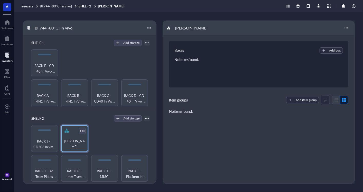
click at [81, 130] on div at bounding box center [81, 130] width 7 height 7
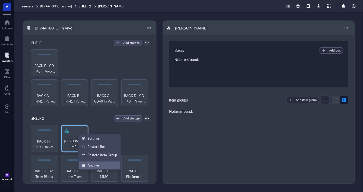
click at [101, 165] on div "Archive" at bounding box center [99, 165] width 35 height 5
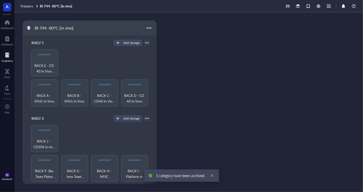
scroll to position [125, 0]
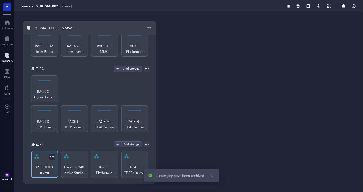
click at [46, 164] on span "Bin 1 - IFIH1 in vivo Studies and Temp. Storage" at bounding box center [45, 169] width 22 height 11
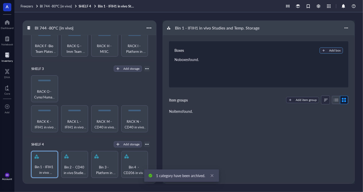
click at [326, 51] on div "Add box" at bounding box center [335, 50] width 12 height 5
radio input "false"
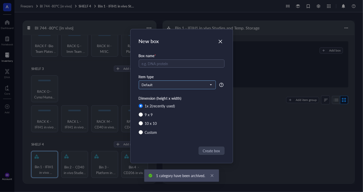
click at [174, 82] on input "search" at bounding box center [175, 85] width 66 height 8
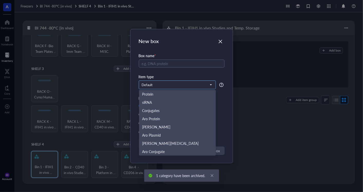
scroll to position [25, 0]
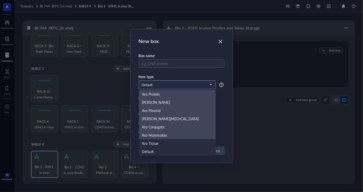
click at [164, 141] on div "Aro Tissue" at bounding box center [177, 144] width 71 height 6
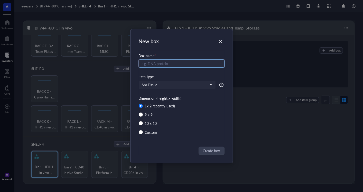
click at [174, 62] on input "text" at bounding box center [182, 64] width 86 height 8
click at [220, 45] on div "Close" at bounding box center [220, 41] width 8 height 8
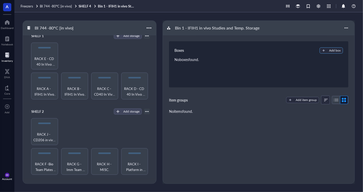
scroll to position [6, 0]
click at [326, 27] on div at bounding box center [346, 28] width 8 height 8
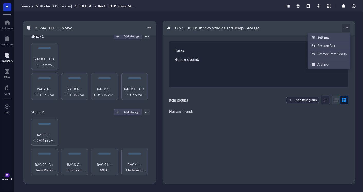
click at [326, 28] on div at bounding box center [346, 28] width 8 height 8
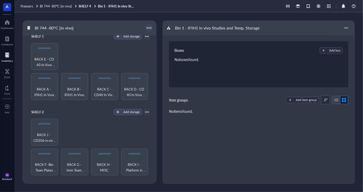
click at [150, 30] on div at bounding box center [148, 27] width 7 height 7
click at [132, 29] on div "BI 744 -80°C [in vivo]" at bounding box center [89, 28] width 133 height 14
click at [316, 9] on div at bounding box center [318, 6] width 6 height 6
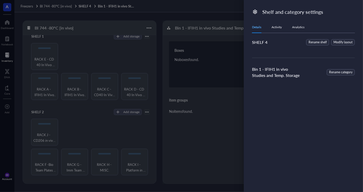
click at [274, 28] on div "Activity" at bounding box center [276, 27] width 10 height 5
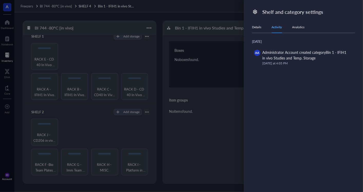
click at [188, 17] on div at bounding box center [181, 96] width 363 height 192
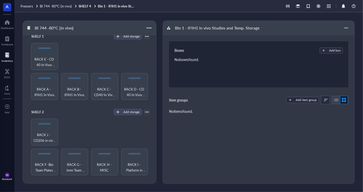
click at [6, 59] on div "Inventory" at bounding box center [7, 60] width 11 height 3
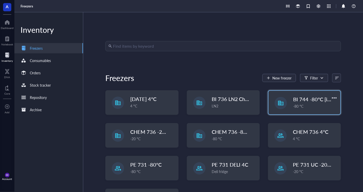
click at [288, 108] on div "BI 744 -80°C [in vivo] -80 °C" at bounding box center [304, 103] width 72 height 24
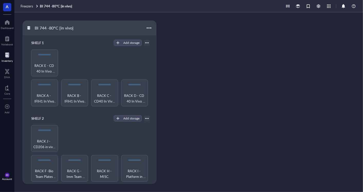
scroll to position [105, 0]
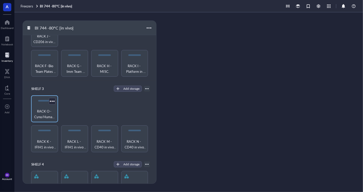
click at [41, 110] on span "RACK O - Cyno/Human Sample (assume infected)" at bounding box center [45, 114] width 22 height 11
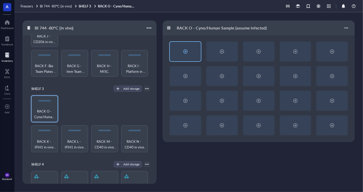
click at [185, 51] on div at bounding box center [185, 51] width 8 height 8
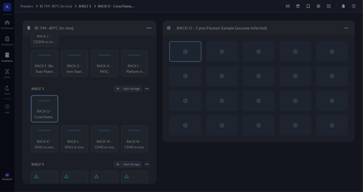
radio input "false"
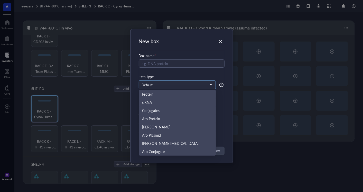
click at [171, 88] on input "search" at bounding box center [175, 85] width 66 height 8
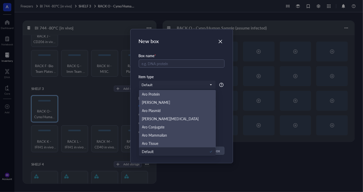
click at [181, 67] on div "Box name *" at bounding box center [182, 63] width 86 height 21
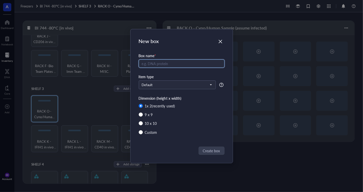
click at [178, 60] on input "text" at bounding box center [182, 64] width 86 height 8
type input "S"
type input "A"
type input "ABXP-12.1_MU044D"
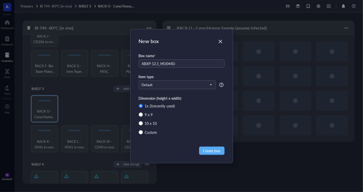
click at [164, 78] on div "Item type" at bounding box center [182, 77] width 86 height 6
click at [161, 81] on div "Default" at bounding box center [177, 85] width 76 height 8
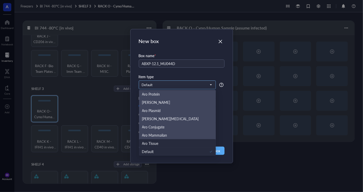
click at [163, 143] on div "Aro Tissue" at bounding box center [177, 144] width 71 height 6
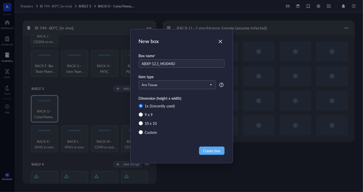
click at [143, 137] on div "1 x 2 (recently used) 9 x 9 10 x 10 Custom" at bounding box center [182, 120] width 86 height 35
click at [216, 152] on span "Create box" at bounding box center [211, 151] width 17 height 6
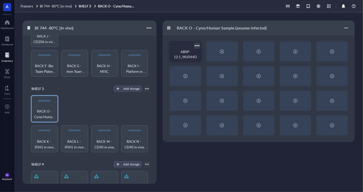
click at [182, 54] on div "ABXP-12.1_MU044D" at bounding box center [184, 54] width 23 height 10
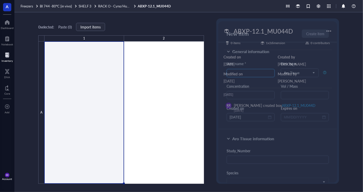
click at [257, 71] on input "search" at bounding box center [250, 73] width 42 height 8
click at [248, 75] on input "search" at bounding box center [250, 73] width 42 height 8
type input "A"
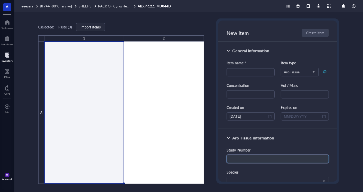
click at [234, 161] on input "text" at bounding box center [277, 159] width 102 height 8
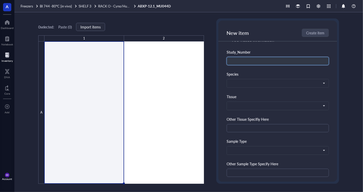
scroll to position [101, 0]
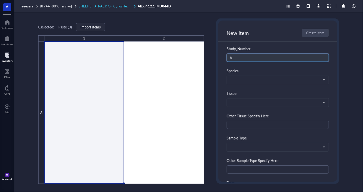
type input "A"
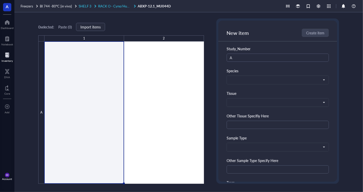
click at [93, 6] on div at bounding box center [95, 6] width 4 height 4
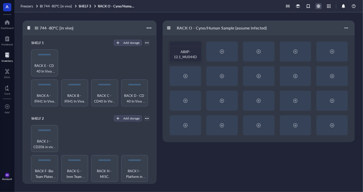
click at [317, 7] on div at bounding box center [318, 6] width 6 height 6
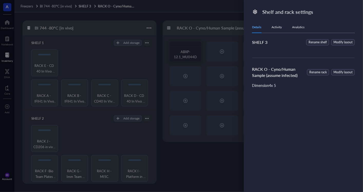
click at [191, 4] on div at bounding box center [181, 96] width 363 height 192
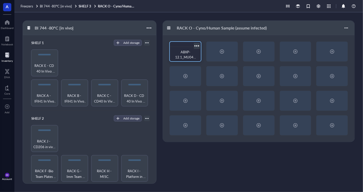
click at [196, 45] on div at bounding box center [196, 45] width 7 height 7
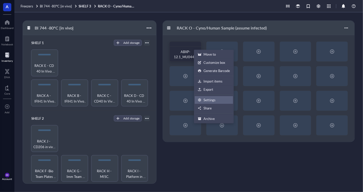
click at [217, 100] on div "Settings" at bounding box center [214, 100] width 32 height 5
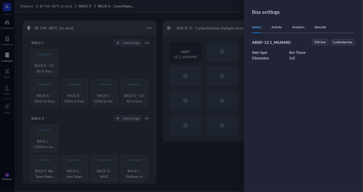
click at [273, 31] on div "Details Activity Analytics Barcode" at bounding box center [303, 28] width 103 height 12
click at [326, 36] on div "Details Activity Analytics Barcode ABXP-12.1_MU044D Edit box Customize box Item…" at bounding box center [306, 98] width 109 height 153
click at [326, 40] on button "Customize box" at bounding box center [342, 42] width 25 height 6
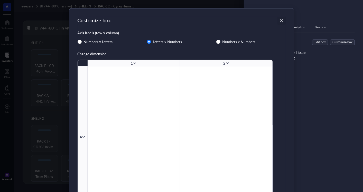
click at [280, 21] on icon "Close" at bounding box center [281, 21] width 4 height 4
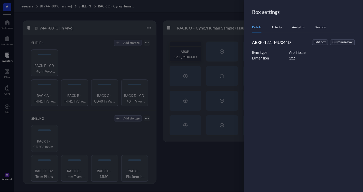
click at [204, 11] on div at bounding box center [181, 96] width 363 height 192
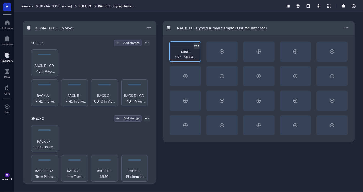
click at [197, 46] on div at bounding box center [196, 45] width 7 height 7
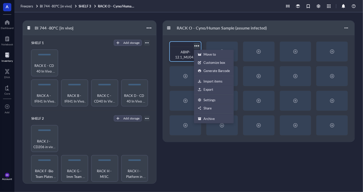
click at [180, 54] on div "ABXP-12.1_MU044D" at bounding box center [185, 55] width 23 height 10
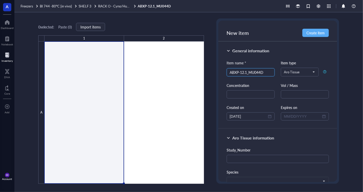
click at [242, 73] on input "ABXP-12.1_MU044D" at bounding box center [250, 73] width 42 height 8
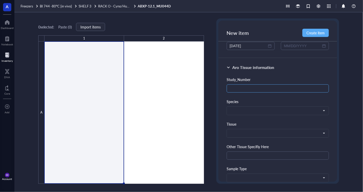
type input "ABXP-12.1_MU044D"
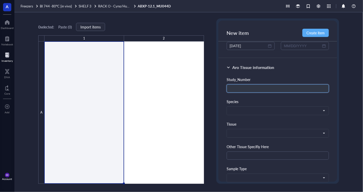
click at [233, 88] on input "text" at bounding box center [277, 88] width 102 height 8
paste input "ABXP-12.1_MU044D"
type input "ABXP-12.1_MU044D"
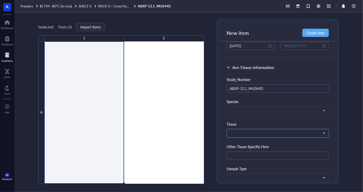
click at [240, 130] on input "search" at bounding box center [274, 134] width 91 height 8
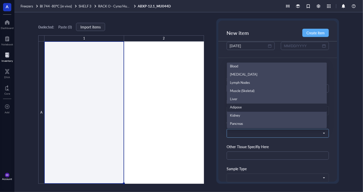
scroll to position [33, 0]
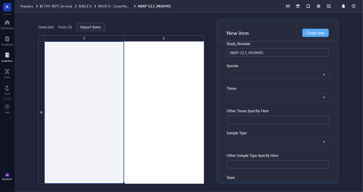
scroll to position [107, 0]
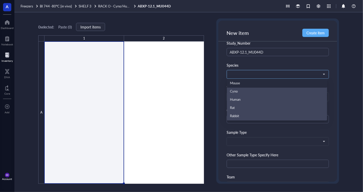
click at [295, 72] on span at bounding box center [276, 74] width 95 height 5
click at [256, 81] on div "Mouse" at bounding box center [277, 84] width 94 height 6
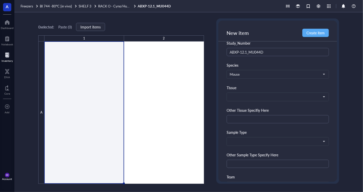
click at [242, 90] on div "Tissue Blood [MEDICAL_DATA] Lymph Nodes Muscle (Skeletal) Liver Adipose Kidney …" at bounding box center [277, 93] width 102 height 16
click at [238, 101] on div "Study_Number ABXP-12.1_MU044D Species Mouse Mouse Cyno Human Rat Rabbit Tissue …" at bounding box center [277, 137] width 102 height 195
click at [237, 97] on span at bounding box center [276, 97] width 95 height 5
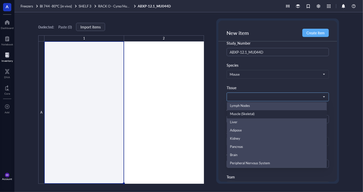
scroll to position [23, 0]
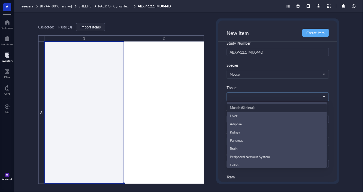
click at [244, 107] on div "Muscle (Skeletal)" at bounding box center [277, 108] width 94 height 6
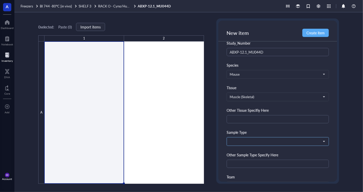
click at [245, 138] on input "search" at bounding box center [274, 142] width 91 height 8
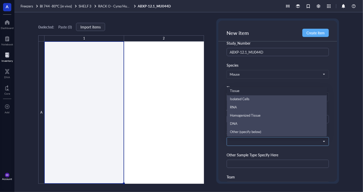
click at [257, 91] on div "Tissue" at bounding box center [277, 92] width 94 height 6
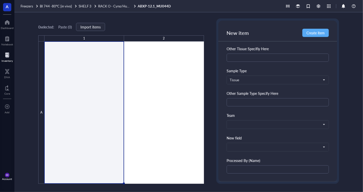
scroll to position [169, 0]
click at [247, 128] on div "Study_Number ABXP-12.1_MU044D Species Mouse Mouse Cyno Human Rat Rabbit Tissue …" at bounding box center [277, 76] width 102 height 195
click at [244, 123] on span at bounding box center [276, 124] width 95 height 5
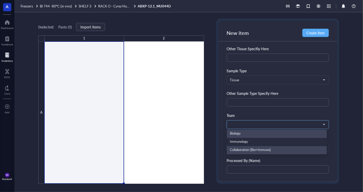
click at [244, 140] on div "Immunology" at bounding box center [277, 142] width 94 height 6
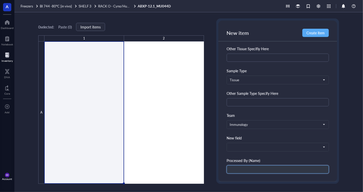
click at [239, 166] on input "text" at bounding box center [277, 170] width 102 height 8
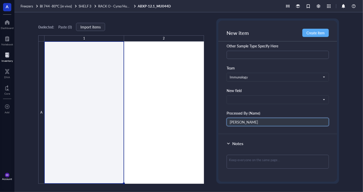
scroll to position [216, 0]
type input "[PERSON_NAME]"
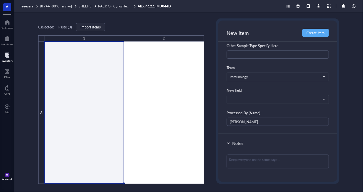
click at [323, 28] on div "New item Create item" at bounding box center [277, 31] width 119 height 21
click at [319, 32] on span "Create item" at bounding box center [315, 33] width 18 height 4
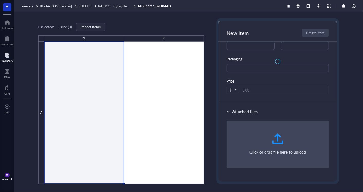
scroll to position [0, 0]
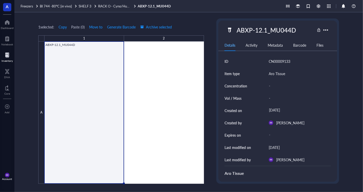
click at [5, 63] on div "Inventory" at bounding box center [7, 57] width 14 height 14
click at [6, 58] on div at bounding box center [7, 55] width 11 height 8
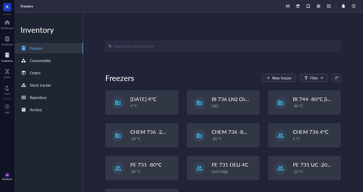
click at [135, 49] on input "search" at bounding box center [225, 46] width 225 height 10
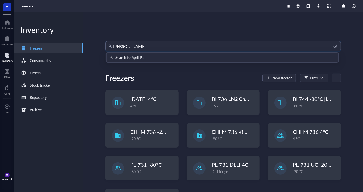
type input "[PERSON_NAME]"
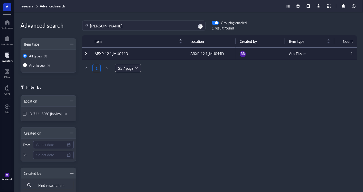
click at [86, 53] on div at bounding box center [86, 54] width 4 height 4
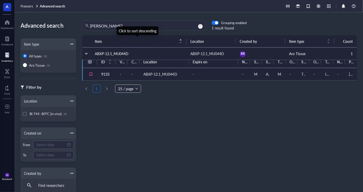
click at [138, 39] on span "Item" at bounding box center [135, 41] width 81 height 6
click at [132, 26] on div "Click to cancel sorting" at bounding box center [137, 30] width 39 height 9
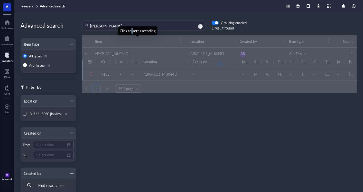
click at [132, 26] on div "Click to sort ascending" at bounding box center [138, 30] width 40 height 9
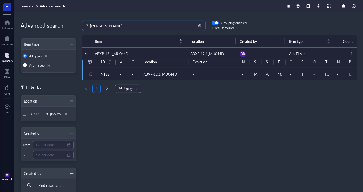
click at [114, 27] on input "[PERSON_NAME]" at bounding box center [146, 26] width 112 height 10
type input "A"
type input "muscle"
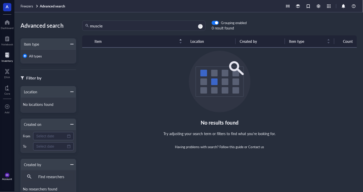
click at [32, 56] on span "All types" at bounding box center [35, 56] width 13 height 5
click at [27, 56] on input "All types" at bounding box center [25, 56] width 4 height 4
click at [105, 25] on input "muscle" at bounding box center [146, 26] width 112 height 10
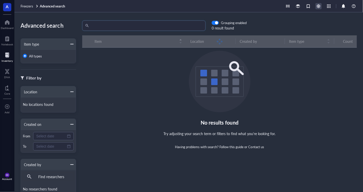
click at [320, 4] on div at bounding box center [318, 6] width 6 height 6
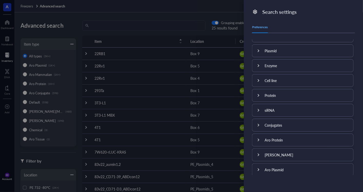
scroll to position [155, 0]
click at [258, 153] on icon at bounding box center [258, 154] width 2 height 3
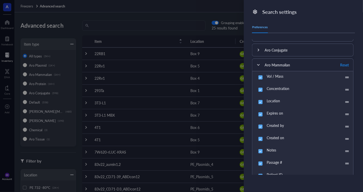
scroll to position [286, 0]
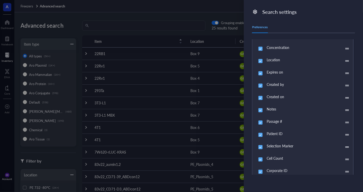
click at [66, 158] on div at bounding box center [181, 96] width 363 height 192
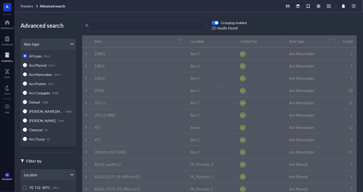
click at [34, 74] on span "Aro Mammalian" at bounding box center [40, 74] width 23 height 5
click at [27, 74] on input "Aro Mammalian (1K+)" at bounding box center [25, 74] width 4 height 4
radio input "true"
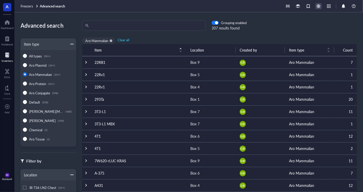
click at [320, 6] on div at bounding box center [318, 6] width 6 height 6
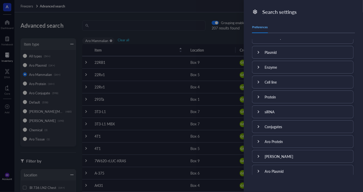
scroll to position [149, 0]
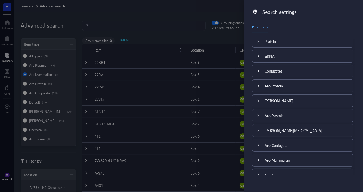
click at [272, 162] on div "Aro Mammalian" at bounding box center [271, 160] width 38 height 12
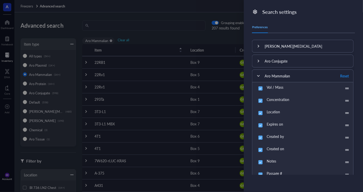
scroll to position [234, 0]
click at [274, 82] on div "Vol / Mass" at bounding box center [302, 88] width 101 height 12
click at [272, 84] on div "Vol / Mass" at bounding box center [274, 86] width 17 height 5
click at [264, 84] on input "Vol / Mass" at bounding box center [260, 88] width 8 height 8
checkbox input "false"
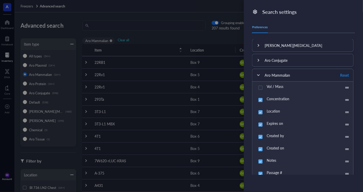
click at [259, 98] on input "Concentration" at bounding box center [260, 100] width 8 height 8
checkbox input "false"
click at [262, 110] on input "Location" at bounding box center [260, 112] width 8 height 8
checkbox input "false"
click at [261, 119] on div "Expires on" at bounding box center [302, 125] width 101 height 12
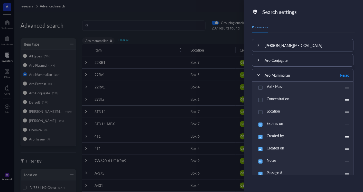
scroll to position [252, 0]
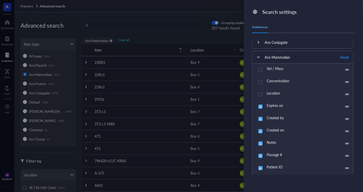
click at [261, 120] on input "Created by" at bounding box center [260, 119] width 8 height 8
checkbox input "false"
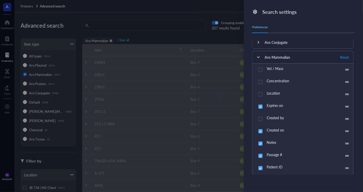
click at [262, 129] on input "Created on" at bounding box center [260, 131] width 8 height 8
checkbox input "false"
click at [257, 56] on icon at bounding box center [258, 57] width 4 height 4
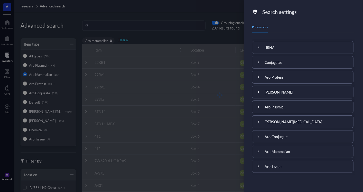
scroll to position [155, 0]
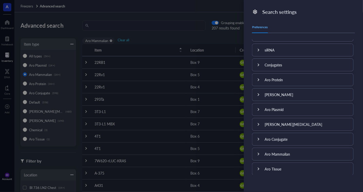
click at [205, 34] on div at bounding box center [181, 96] width 363 height 192
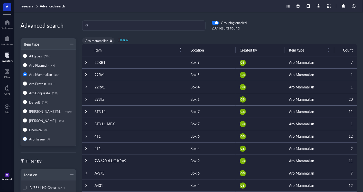
click at [26, 138] on input "Aro Tissue (1)" at bounding box center [25, 139] width 4 height 4
radio input "true"
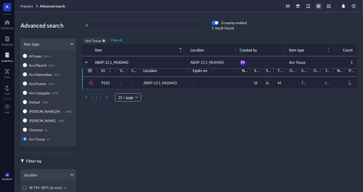
click at [318, 5] on div at bounding box center [318, 6] width 6 height 6
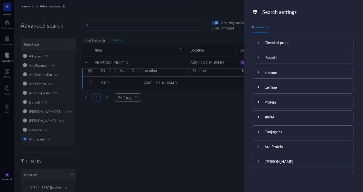
scroll to position [155, 0]
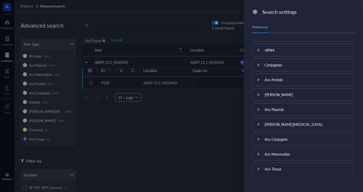
click at [201, 167] on div at bounding box center [181, 96] width 363 height 192
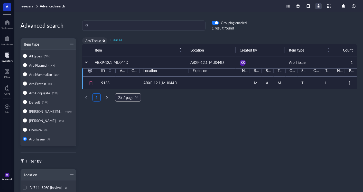
click at [318, 6] on div at bounding box center [318, 6] width 6 height 6
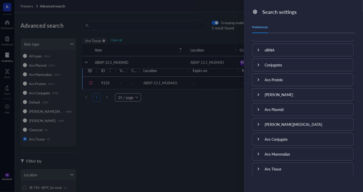
click at [263, 164] on div at bounding box center [258, 169] width 12 height 12
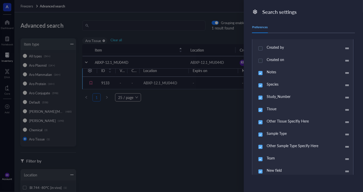
scroll to position [353, 0]
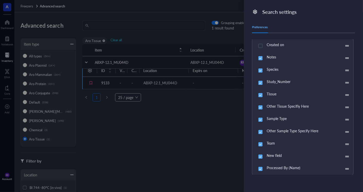
click at [230, 154] on div at bounding box center [181, 96] width 363 height 192
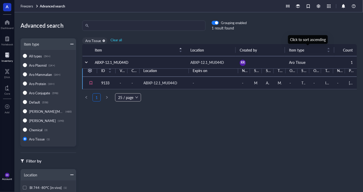
click at [305, 53] on div "Item type" at bounding box center [309, 50] width 41 height 6
click at [101, 125] on div "Item Location Created by Item type Count ABXP-12.1_MU044D ABXP-12.1_MU044D [PER…" at bounding box center [219, 113] width 287 height 139
click at [118, 38] on span "Clear all" at bounding box center [116, 40] width 12 height 5
radio input "true"
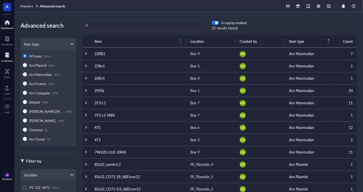
click at [2, 26] on div at bounding box center [7, 22] width 13 height 8
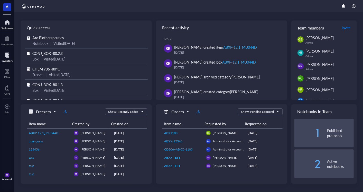
click at [7, 54] on div at bounding box center [7, 55] width 11 height 8
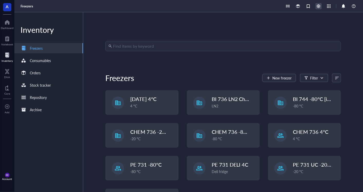
click at [316, 8] on div at bounding box center [318, 6] width 6 height 6
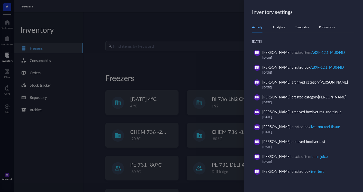
click at [195, 80] on div at bounding box center [181, 96] width 363 height 192
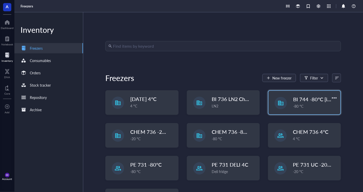
click at [277, 101] on div at bounding box center [280, 103] width 6 height 6
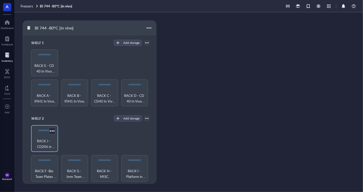
click at [44, 138] on span "RACK J - CD206 in vivo Studies" at bounding box center [45, 143] width 22 height 11
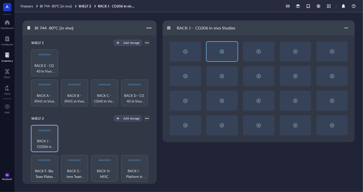
click at [221, 56] on div at bounding box center [221, 52] width 31 height 20
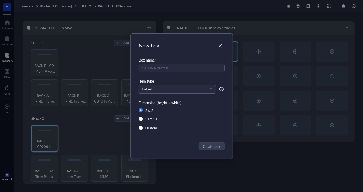
radio input "false"
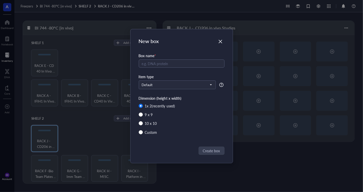
click at [173, 89] on div "Box name * Item type Default Dimension (height x width) 1 x 2 (recently used) 9…" at bounding box center [182, 96] width 86 height 90
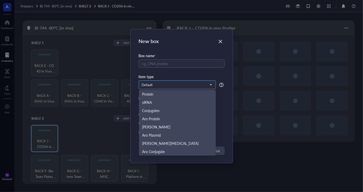
click at [170, 86] on span "Default" at bounding box center [177, 85] width 70 height 5
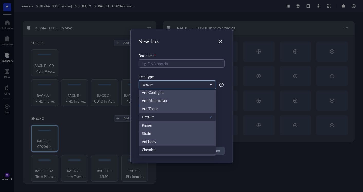
scroll to position [59, 0]
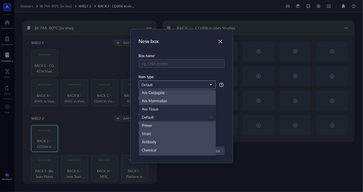
click at [173, 108] on div "Aro Tissue" at bounding box center [177, 109] width 71 height 6
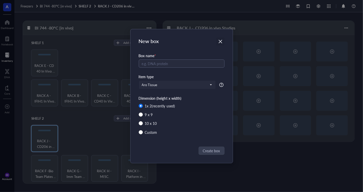
click at [221, 40] on icon "Close" at bounding box center [220, 42] width 4 height 4
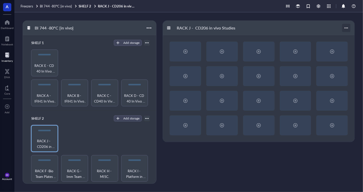
click at [326, 27] on div at bounding box center [346, 28] width 8 height 8
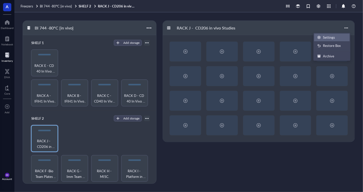
click at [326, 40] on div "Settings" at bounding box center [329, 37] width 12 height 5
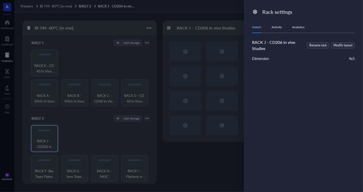
click at [283, 24] on div "Details Activity Analytics" at bounding box center [303, 28] width 103 height 12
click at [280, 25] on div "Activity" at bounding box center [276, 27] width 10 height 5
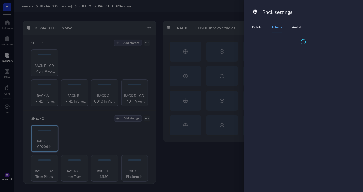
click at [297, 28] on div "Analytics" at bounding box center [298, 27] width 12 height 5
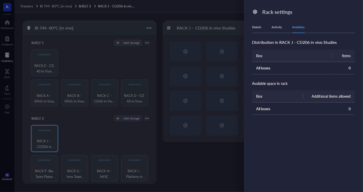
click at [272, 69] on td "All boxes" at bounding box center [292, 68] width 80 height 12
click at [260, 26] on div "Details" at bounding box center [256, 27] width 9 height 5
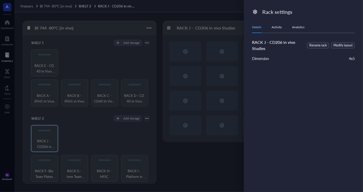
click at [204, 14] on div at bounding box center [181, 96] width 363 height 192
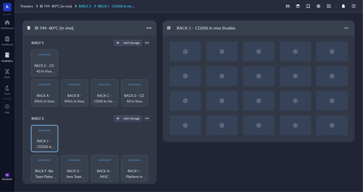
click at [83, 7] on link "SHELF 2 RACK J - CD206 in vivo Studies" at bounding box center [108, 6] width 58 height 5
click at [61, 5] on span "BI 744 -80°C [in vivo]" at bounding box center [56, 6] width 32 height 5
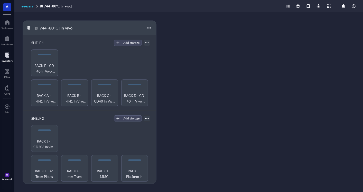
click at [28, 6] on span "Freezers" at bounding box center [27, 6] width 13 height 5
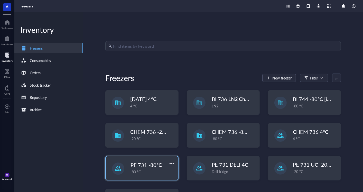
drag, startPoint x: 294, startPoint y: 131, endPoint x: 161, endPoint y: 162, distance: 136.1
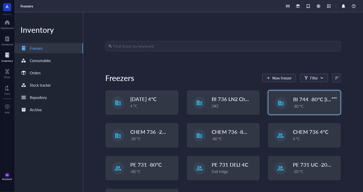
drag, startPoint x: 161, startPoint y: 162, endPoint x: 302, endPoint y: 100, distance: 153.3
click at [302, 100] on span "BI 744 -80°C [in vivo]" at bounding box center [317, 99] width 49 height 7
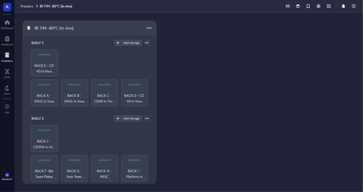
click at [24, 9] on div "Freezers BI 744 -80°C [in vivo]" at bounding box center [188, 6] width 348 height 12
click at [24, 8] on span "Freezers" at bounding box center [27, 6] width 13 height 5
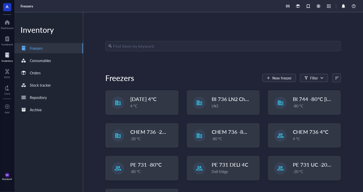
scroll to position [29, 0]
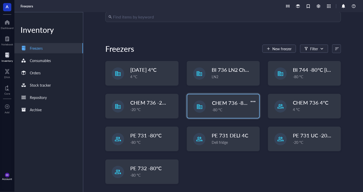
click at [210, 113] on div "CHEM 736 -80°C -80 °C" at bounding box center [223, 106] width 72 height 24
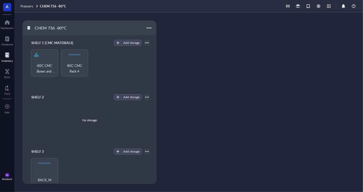
scroll to position [85, 0]
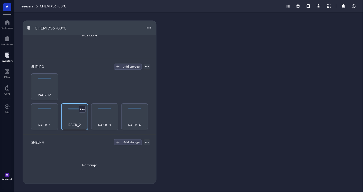
click at [67, 120] on div "RACK_2" at bounding box center [75, 122] width 22 height 11
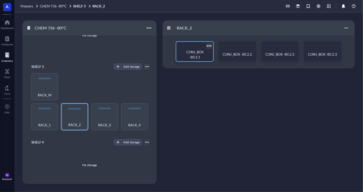
click at [186, 55] on span "CONJ_BOX -80.2.1" at bounding box center [195, 55] width 18 height 10
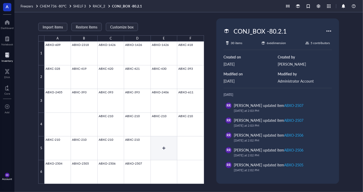
click at [164, 152] on div at bounding box center [123, 113] width 159 height 142
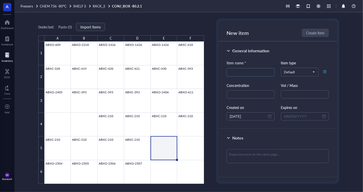
click at [153, 21] on div "0 selected: Paste ( 0 ) Import items A B C D E F 1 2 3 4 5 6 ABXO-609 ABXO-2318…" at bounding box center [121, 101] width 166 height 166
click at [2, 57] on div at bounding box center [7, 55] width 11 height 8
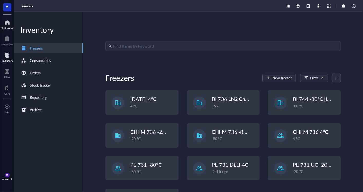
click at [4, 25] on div at bounding box center [7, 22] width 13 height 8
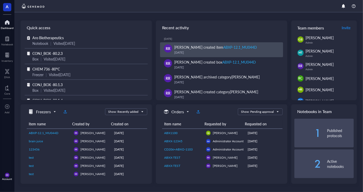
click at [180, 51] on div "[DATE]" at bounding box center [226, 52] width 105 height 5
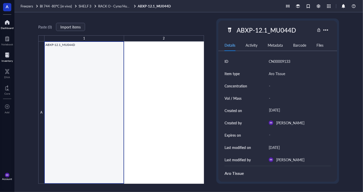
click at [4, 23] on div at bounding box center [7, 22] width 13 height 8
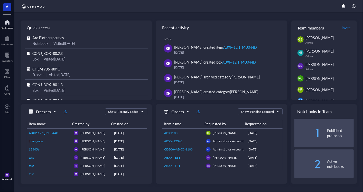
click at [6, 171] on div "Account" at bounding box center [7, 179] width 10 height 3
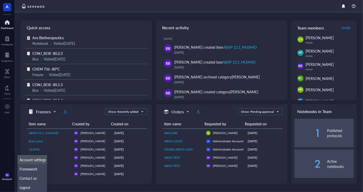
click at [23, 160] on link "Account settings" at bounding box center [32, 159] width 30 height 9
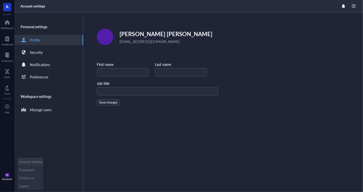
type input "[PERSON_NAME]"
type input "Scientist"
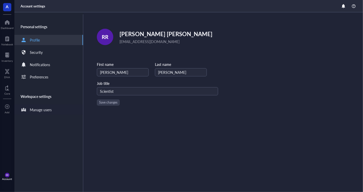
click at [54, 111] on div "Manage users" at bounding box center [48, 110] width 69 height 10
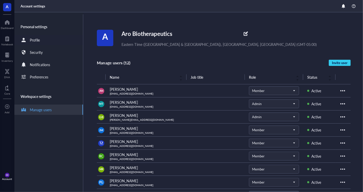
click at [56, 37] on div "Profile" at bounding box center [48, 40] width 69 height 10
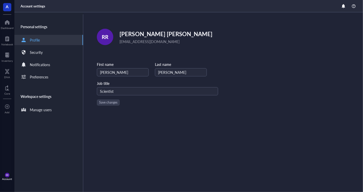
click at [7, 171] on div "Account" at bounding box center [7, 179] width 10 height 3
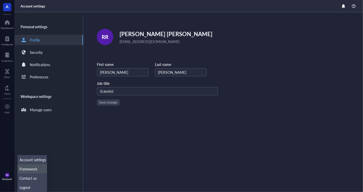
click at [36, 171] on link "Framework" at bounding box center [32, 168] width 30 height 9
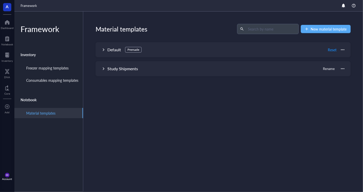
click at [11, 171] on div "Account" at bounding box center [7, 179] width 10 height 3
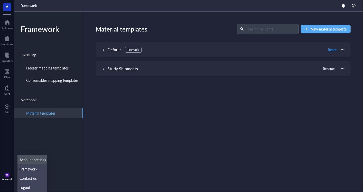
click at [34, 161] on link "Account settings" at bounding box center [32, 159] width 30 height 9
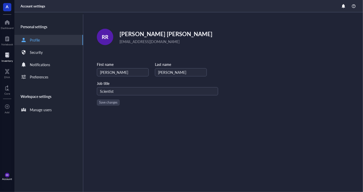
click at [9, 55] on div at bounding box center [7, 55] width 11 height 8
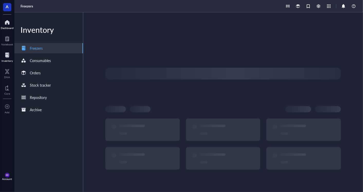
click at [13, 22] on div at bounding box center [7, 22] width 13 height 8
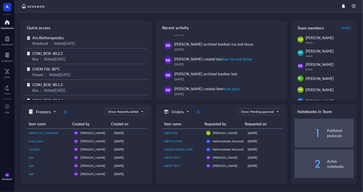
scroll to position [17, 0]
click at [128, 110] on div "Show: Recently added" at bounding box center [123, 112] width 30 height 5
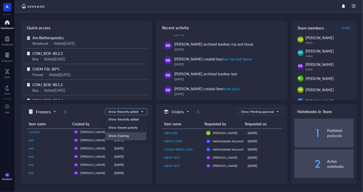
click at [137, 127] on div "Show: Recent activity" at bounding box center [125, 127] width 35 height 5
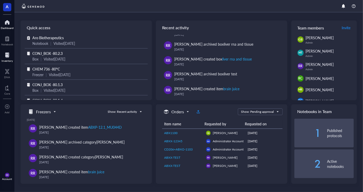
click at [6, 54] on div at bounding box center [7, 55] width 11 height 8
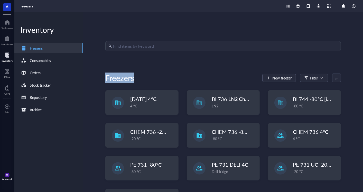
drag, startPoint x: 172, startPoint y: 40, endPoint x: 158, endPoint y: 75, distance: 38.2
click at [158, 75] on div "Find items by keyword Freezers New freezer Filter [DATE] 4°C 4 °C BI 736 LN2 Ch…" at bounding box center [222, 102] width 279 height 180
click at [158, 75] on div "Freezers New freezer Filter" at bounding box center [222, 78] width 235 height 12
drag, startPoint x: 131, startPoint y: 77, endPoint x: 122, endPoint y: 57, distance: 21.9
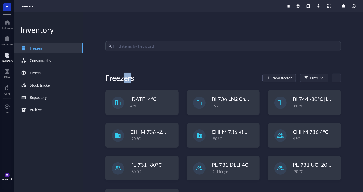
click at [122, 57] on div "Find items by keyword Freezers New freezer Filter [DATE] 4°C 4 °C BI 736 LN2 Ch…" at bounding box center [222, 102] width 235 height 122
click at [113, 73] on div "Freezers" at bounding box center [119, 78] width 29 height 10
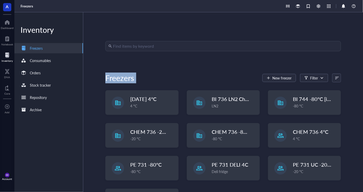
click at [113, 73] on div "Freezers" at bounding box center [119, 78] width 29 height 10
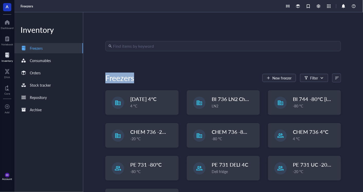
click at [113, 73] on div "Freezers" at bounding box center [119, 78] width 29 height 10
click at [113, 77] on div "Freezers" at bounding box center [119, 78] width 29 height 10
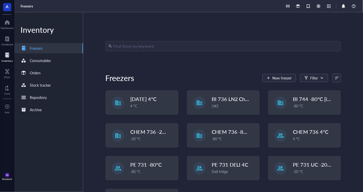
click at [139, 51] on input "search" at bounding box center [225, 46] width 225 height 10
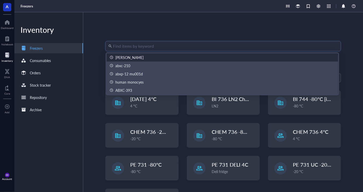
click at [144, 47] on input "search" at bounding box center [225, 46] width 225 height 10
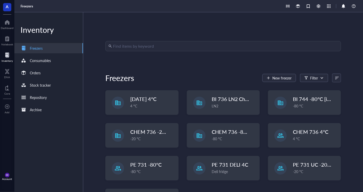
click at [163, 23] on div "Find items by keyword Freezers New freezer Filter [DATE] 4°C 4 °C BI 736 LN2 Ch…" at bounding box center [222, 102] width 279 height 180
click at [140, 44] on input "search" at bounding box center [225, 46] width 225 height 10
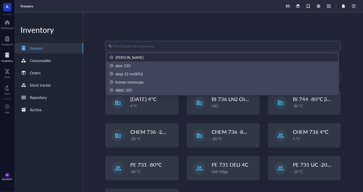
click at [147, 32] on div "Find items by keyword Freezers New freezer Filter [DATE] 4°C 4 °C BI 736 LN2 Ch…" at bounding box center [222, 102] width 279 height 180
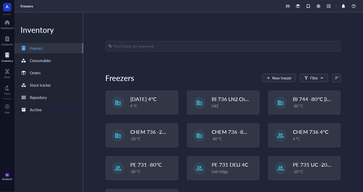
click at [51, 113] on div "Archive" at bounding box center [48, 110] width 69 height 10
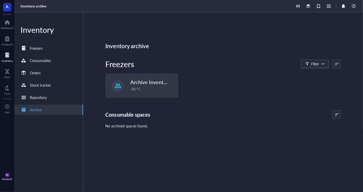
click at [67, 80] on div "Stock tracker" at bounding box center [48, 85] width 69 height 10
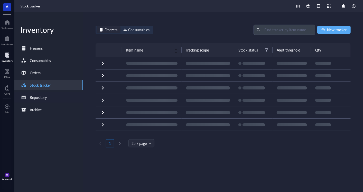
click at [51, 100] on div "Repository" at bounding box center [48, 97] width 69 height 10
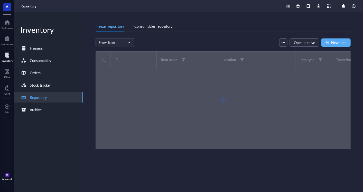
click at [5, 58] on div at bounding box center [7, 55] width 11 height 8
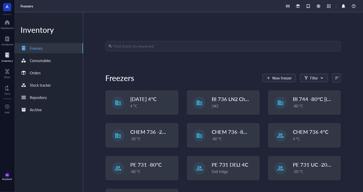
click at [137, 46] on input "search" at bounding box center [225, 46] width 225 height 10
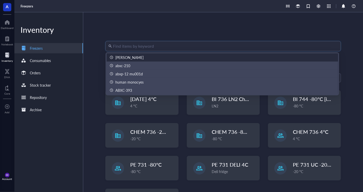
click at [151, 37] on div "Find items by keyword Freezers New freezer Filter [DATE] 4°C 4 °C BI 736 LN2 Ch…" at bounding box center [222, 102] width 279 height 180
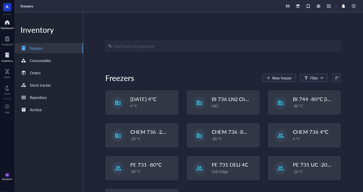
click at [4, 23] on div at bounding box center [7, 22] width 13 height 8
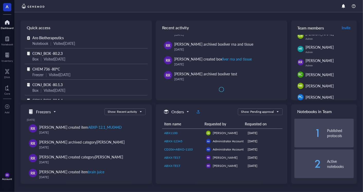
scroll to position [28, 0]
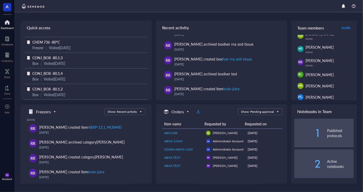
click at [10, 171] on div "RR Account" at bounding box center [7, 177] width 14 height 14
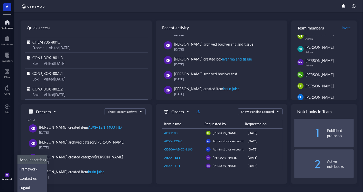
click at [32, 160] on link "Account settings" at bounding box center [32, 159] width 30 height 9
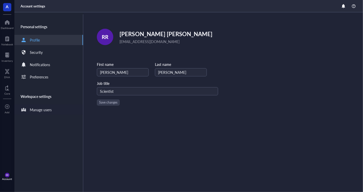
click at [49, 108] on div "Manage users" at bounding box center [41, 110] width 22 height 6
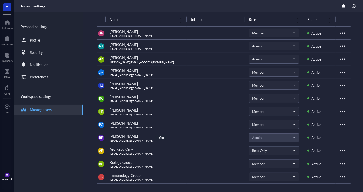
scroll to position [58, 0]
click at [326, 99] on div at bounding box center [342, 98] width 8 height 8
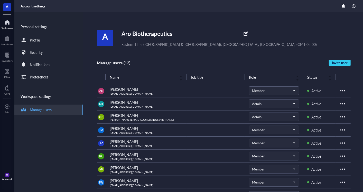
click at [6, 30] on div "Dashboard" at bounding box center [7, 24] width 14 height 14
click at [7, 56] on div at bounding box center [7, 55] width 11 height 8
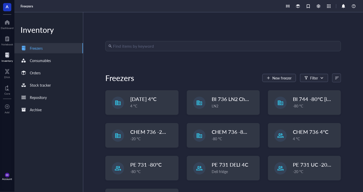
click at [8, 62] on div "Inventory" at bounding box center [7, 57] width 14 height 14
click at [4, 171] on div "Account" at bounding box center [7, 179] width 10 height 3
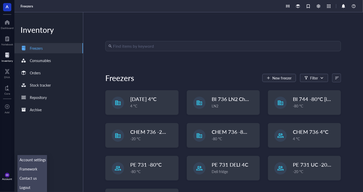
click at [4, 169] on div "RR Account" at bounding box center [7, 176] width 14 height 16
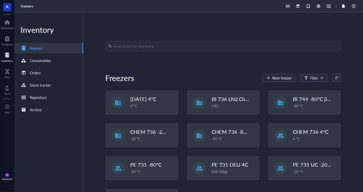
click at [6, 171] on span "RR" at bounding box center [7, 175] width 2 height 2
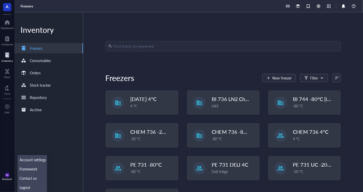
click at [6, 171] on span "RR" at bounding box center [7, 175] width 2 height 2
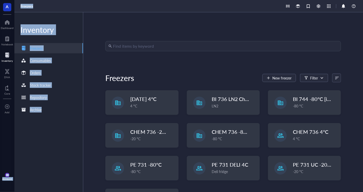
drag, startPoint x: 6, startPoint y: 175, endPoint x: 46, endPoint y: 119, distance: 69.2
click at [46, 119] on div "A Dashboard Notebook Inventory DNA Core To pick up a draggable item, press the …" at bounding box center [181, 96] width 363 height 192
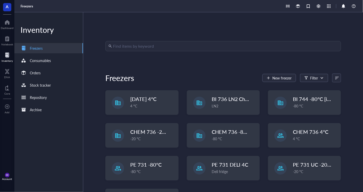
click at [176, 37] on div "Find items by keyword Freezers New freezer Filter [DATE] 4°C 4 °C BI 736 LN2 Ch…" at bounding box center [222, 102] width 279 height 180
click at [171, 46] on input "search" at bounding box center [225, 46] width 225 height 10
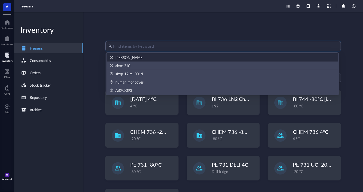
click at [201, 28] on div "Find items by keyword Freezers New freezer Filter [DATE] 4°C 4 °C BI 736 LN2 Ch…" at bounding box center [222, 102] width 279 height 180
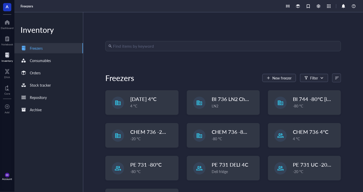
click at [178, 33] on div "Find items by keyword Freezers New freezer Filter [DATE] 4°C 4 °C BI 736 LN2 Ch…" at bounding box center [222, 102] width 279 height 180
click at [9, 57] on div at bounding box center [7, 55] width 11 height 8
